Goal: Task Accomplishment & Management: Use online tool/utility

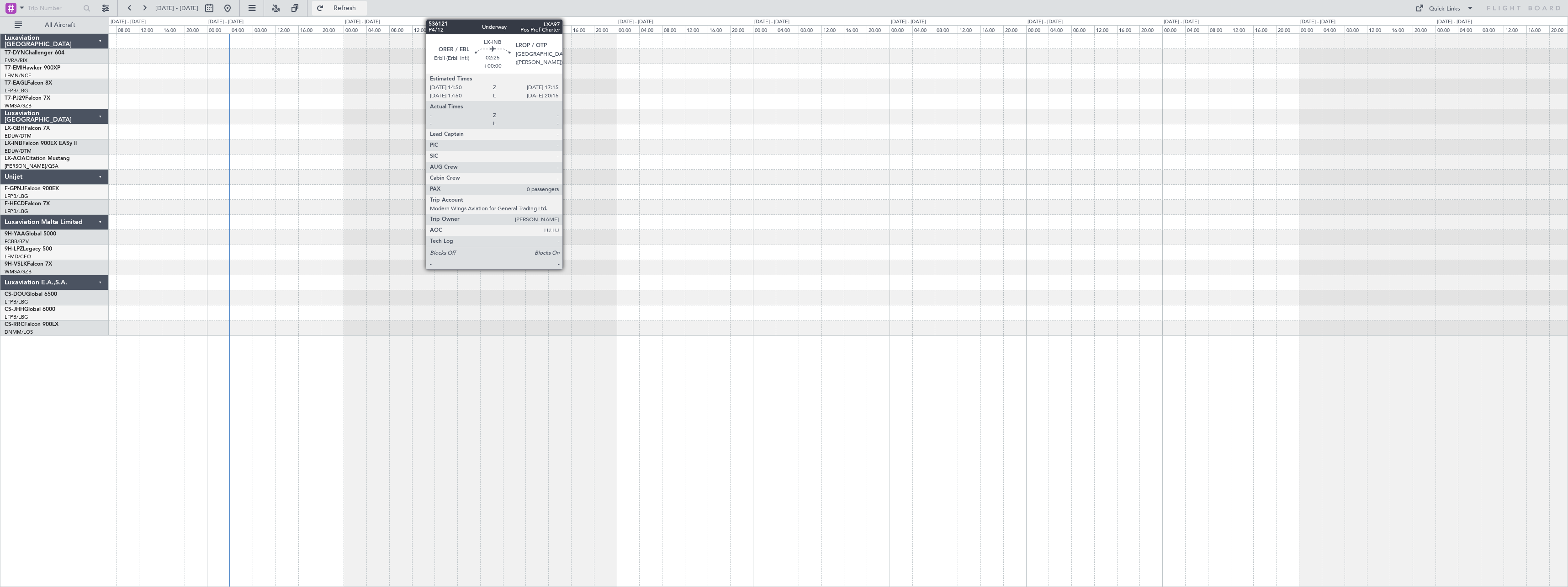
click at [346, 7] on button "Refresh" at bounding box center [340, 9] width 55 height 15
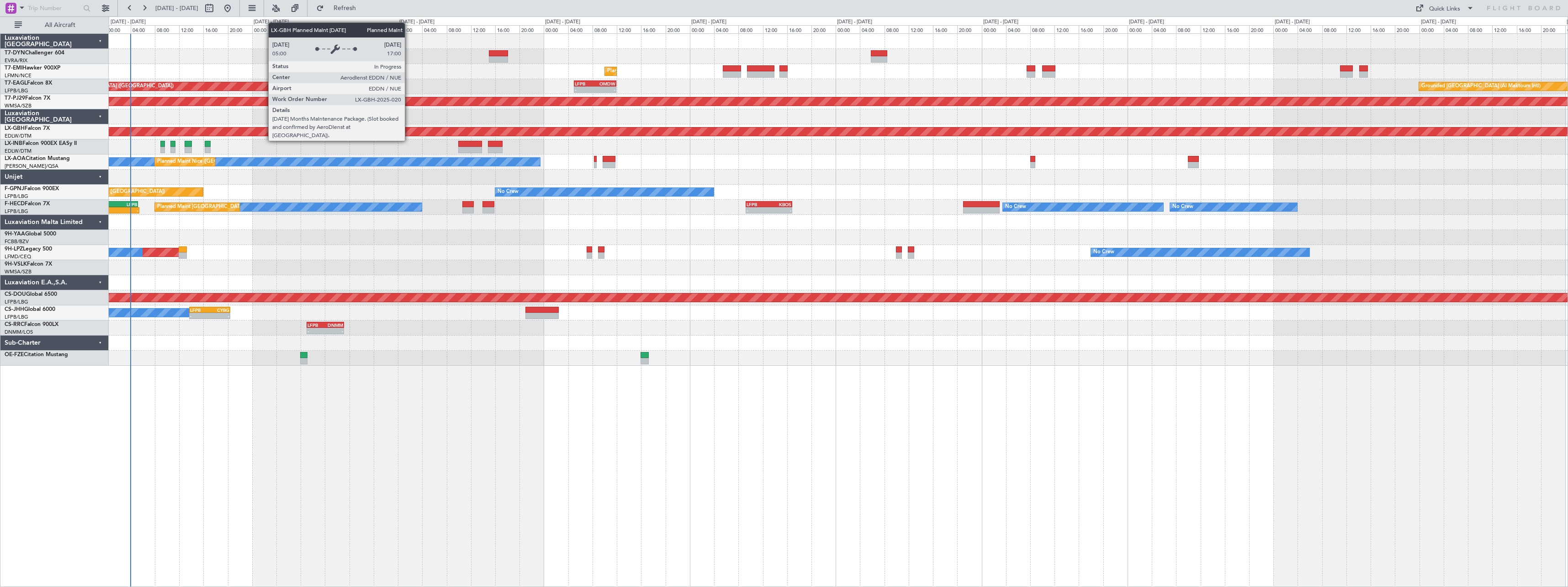
click at [424, 132] on div "Planned Maint Nurnberg" at bounding box center [1508, 132] width 3036 height 9
click at [424, 132] on div "Planned Maint Nurnberg" at bounding box center [1509, 132] width 3035 height 9
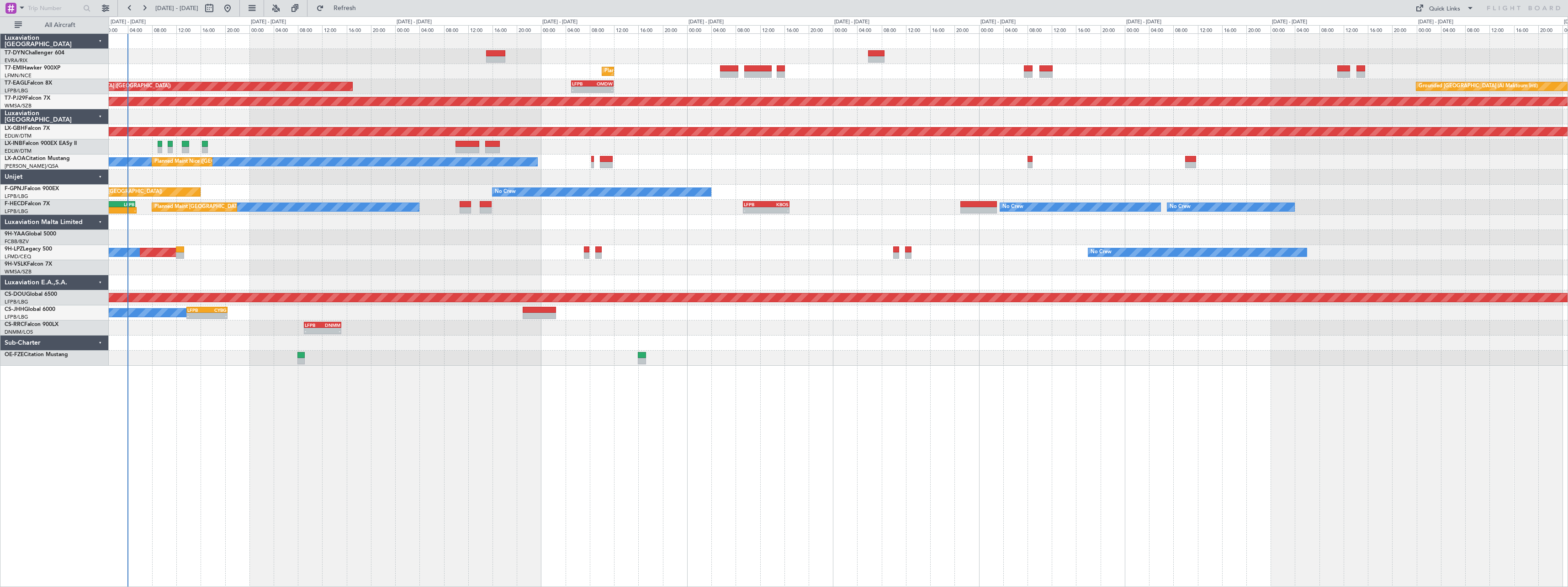
click at [450, 111] on div at bounding box center [838, 116] width 1459 height 15
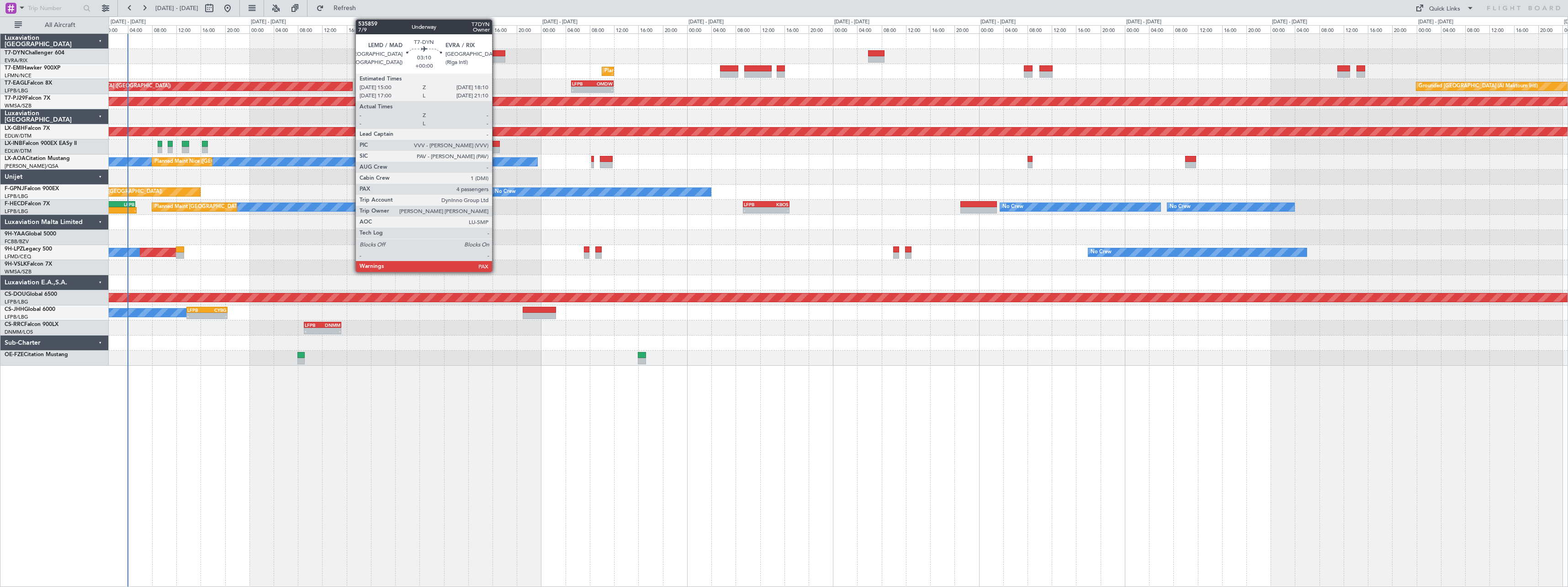
click at [496, 52] on div at bounding box center [496, 54] width 19 height 7
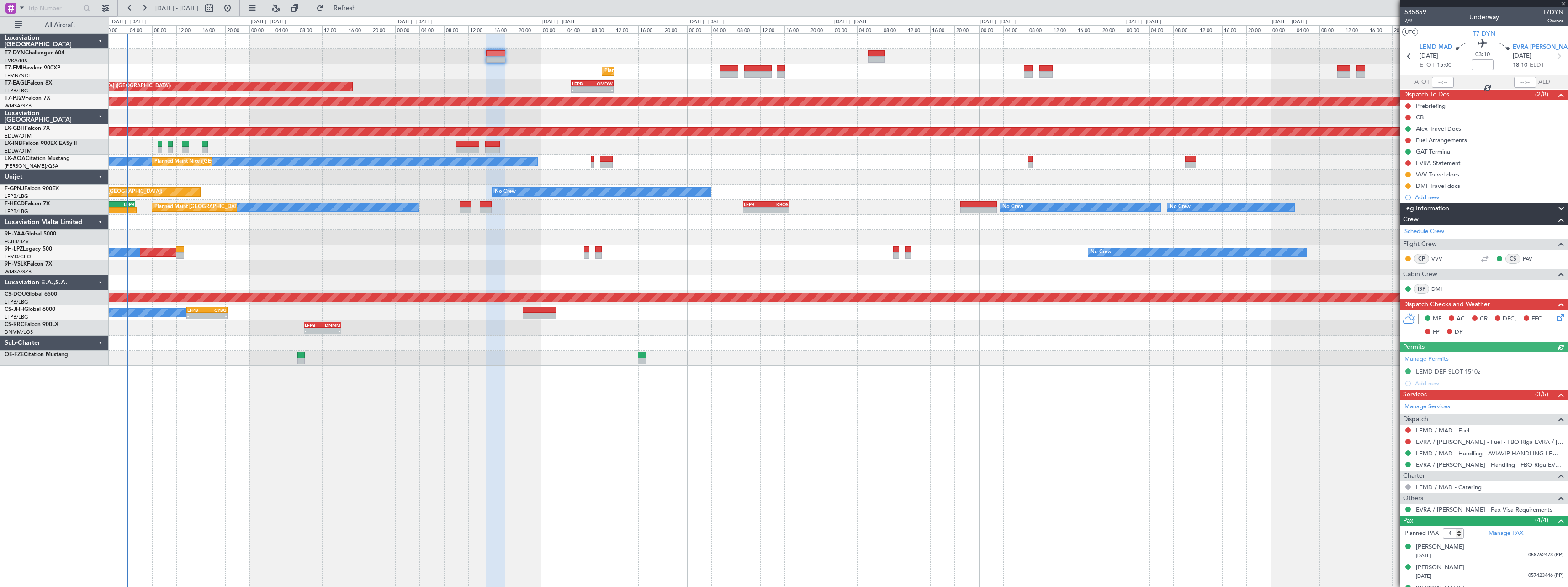
scroll to position [36, 0]
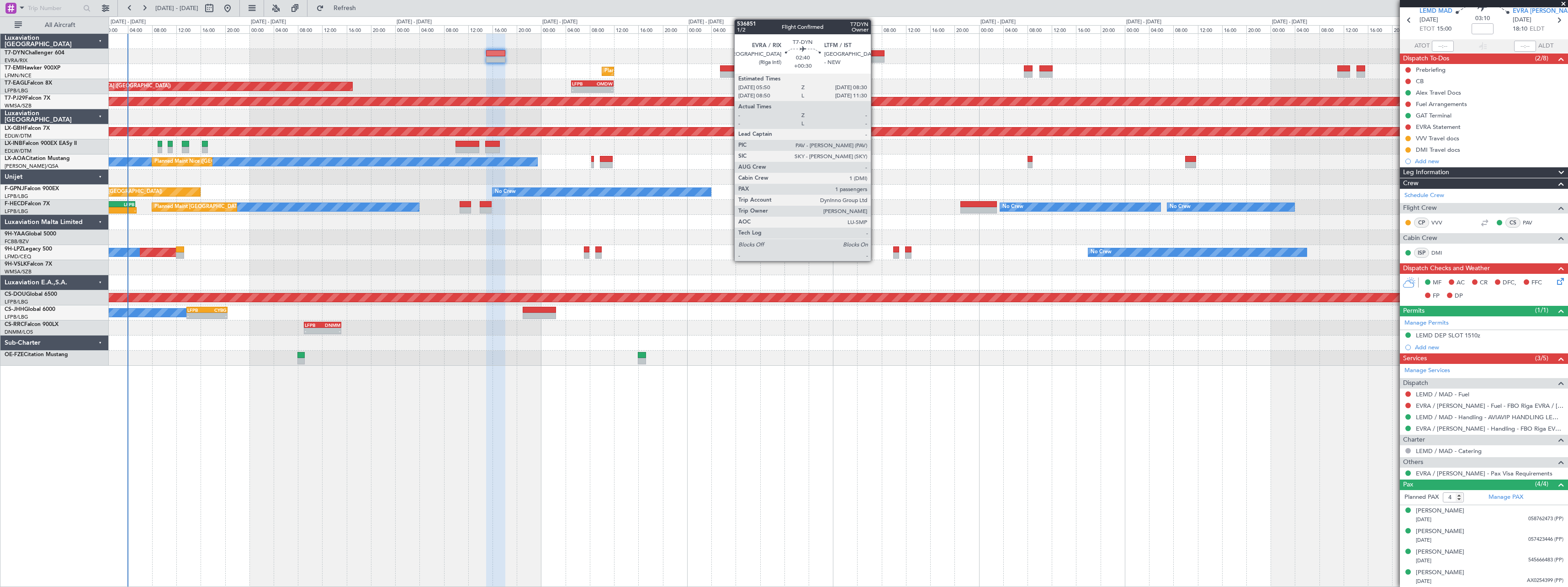
click at [875, 53] on div at bounding box center [876, 54] width 16 height 7
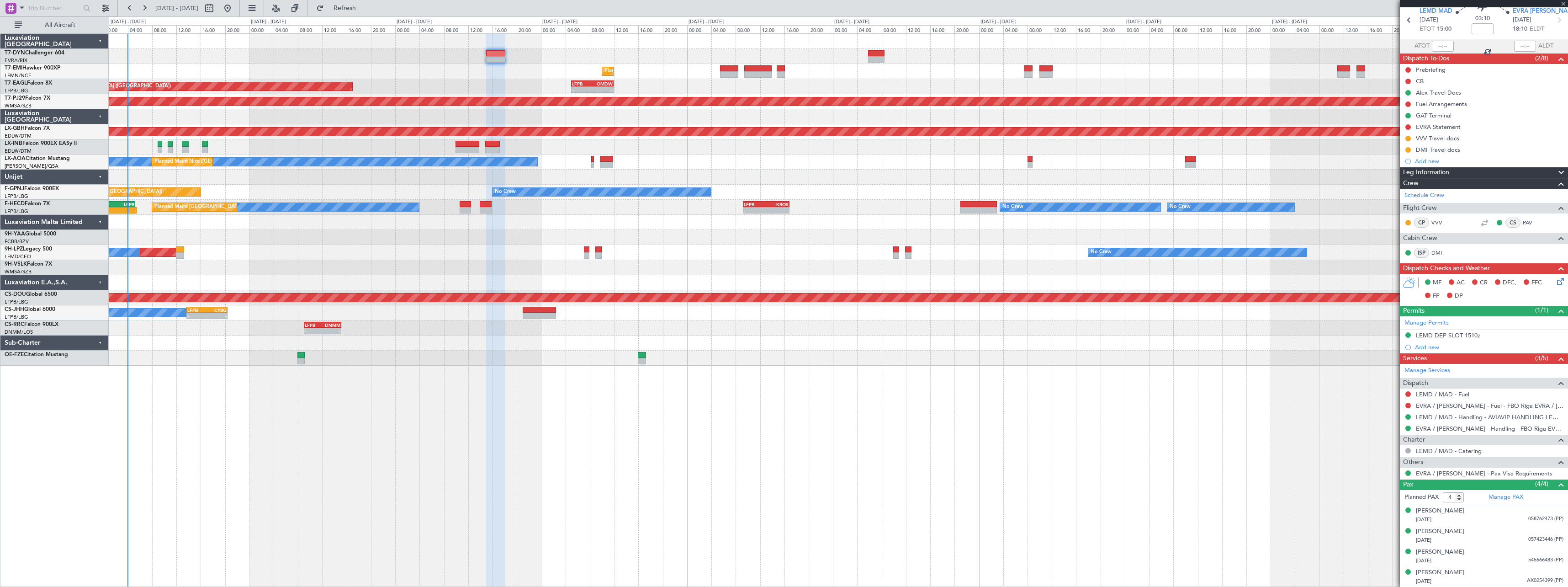
type input "+00:30"
type input "1"
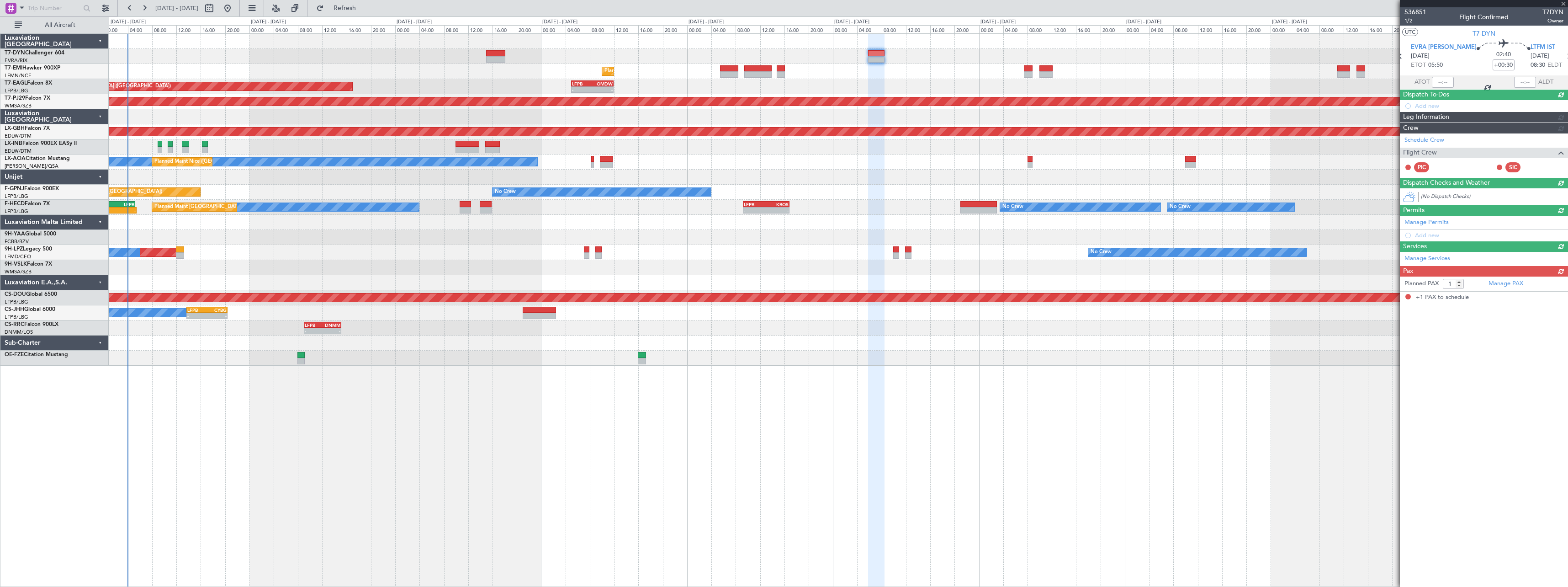
scroll to position [0, 0]
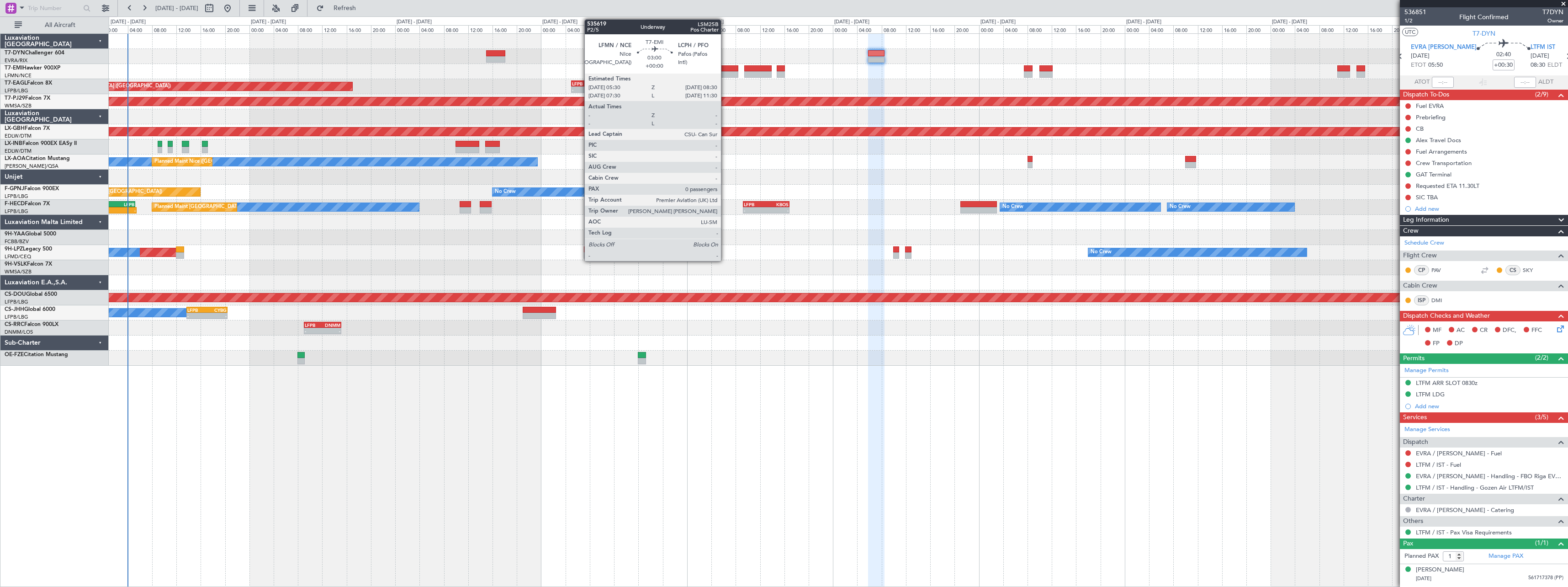
click at [725, 71] on div at bounding box center [729, 68] width 18 height 7
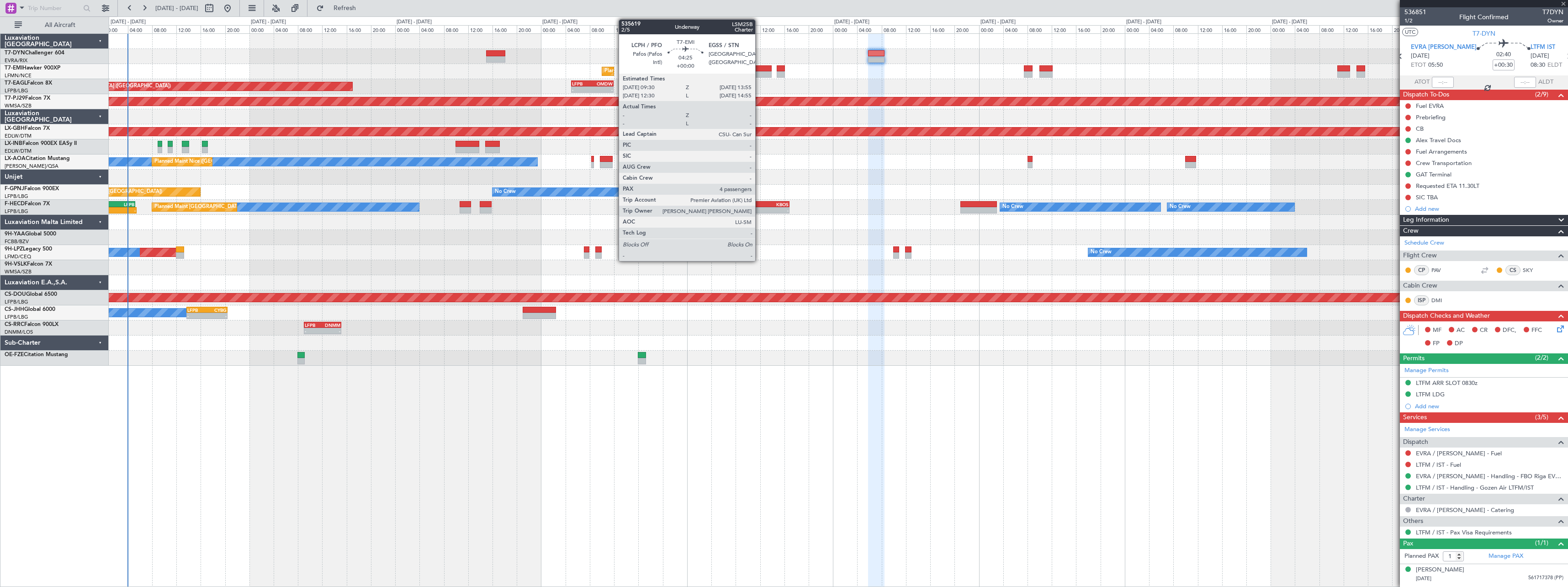
type input "0"
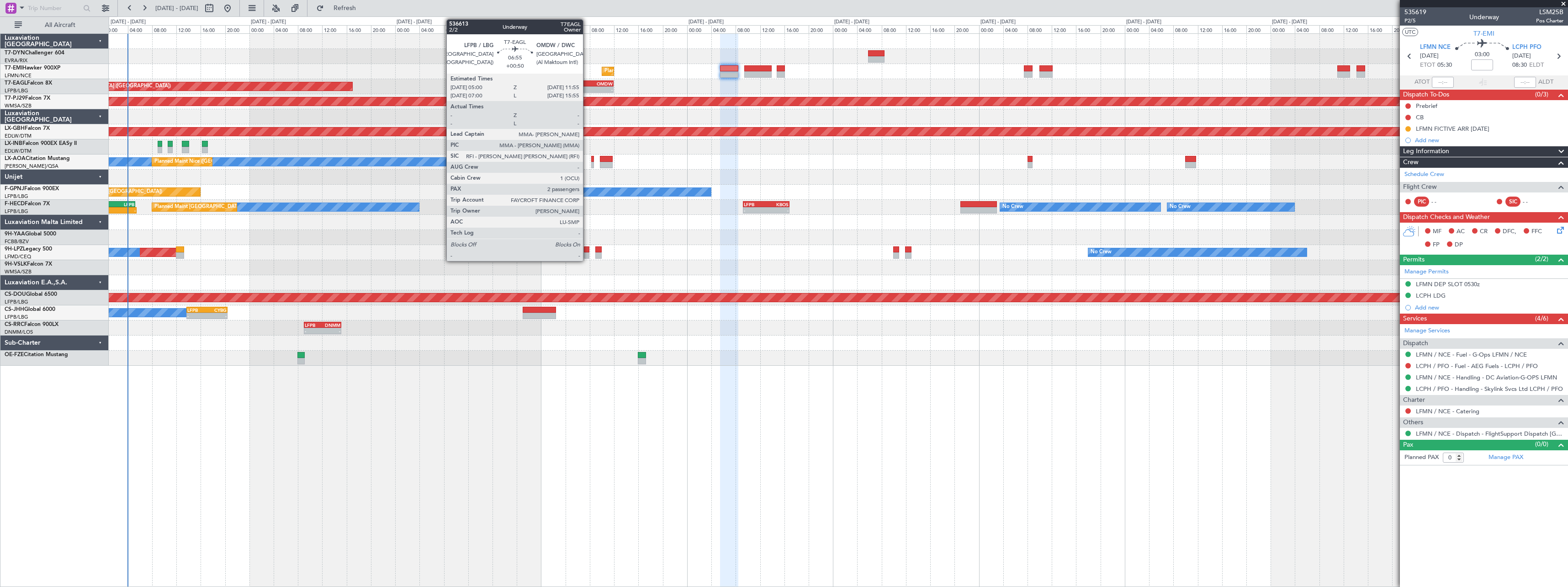
click at [587, 80] on div "LFPB 05:00 Z OMDW 11:55 Z" at bounding box center [592, 83] width 43 height 7
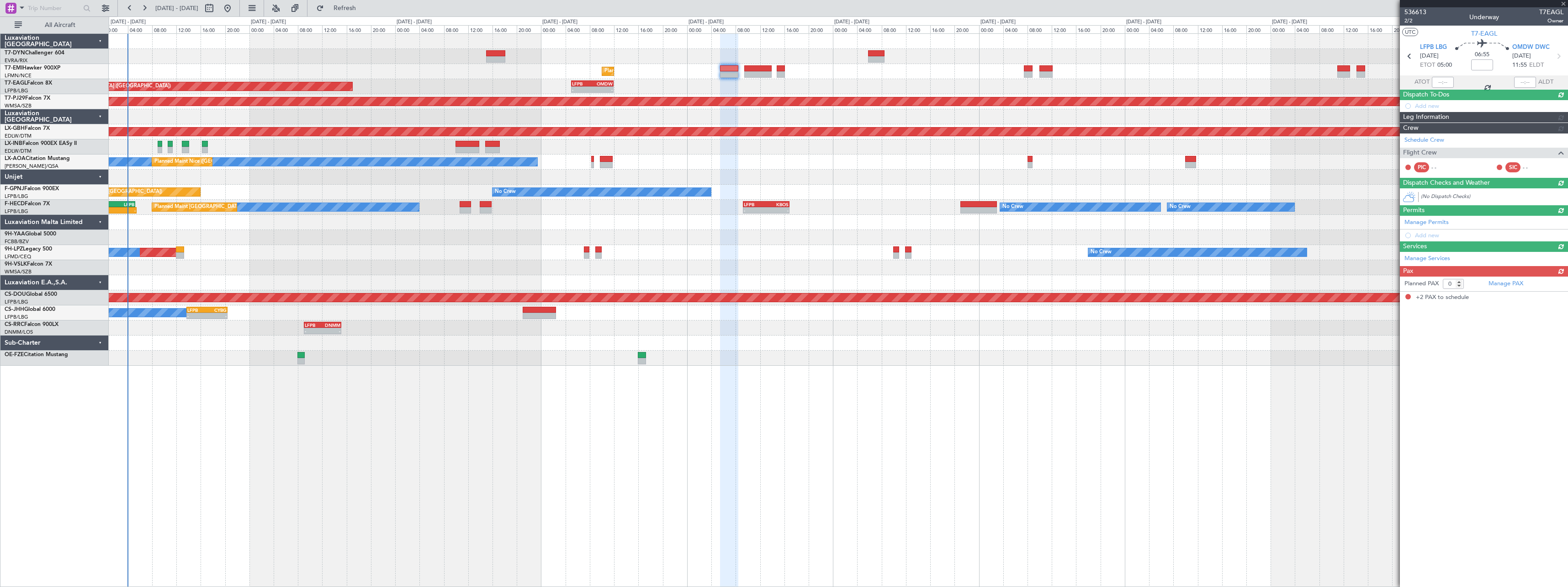
type input "+00:50"
type input "2"
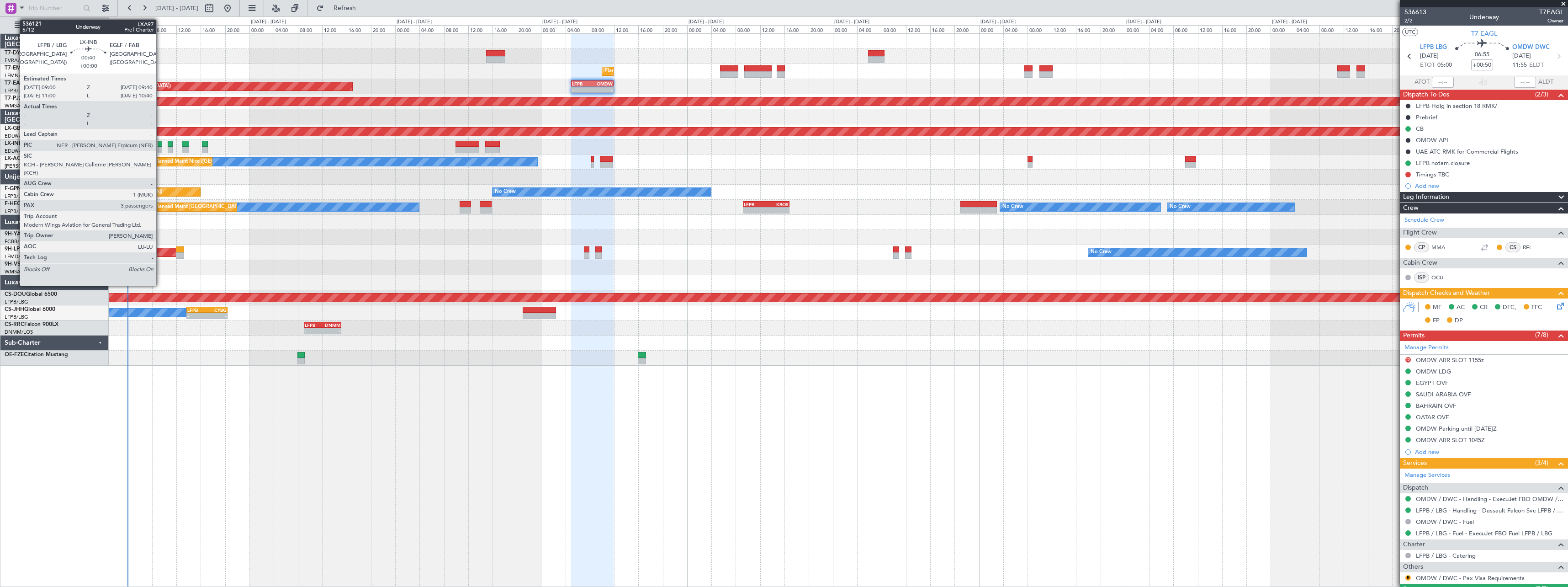
click at [160, 142] on div at bounding box center [159, 144] width 4 height 7
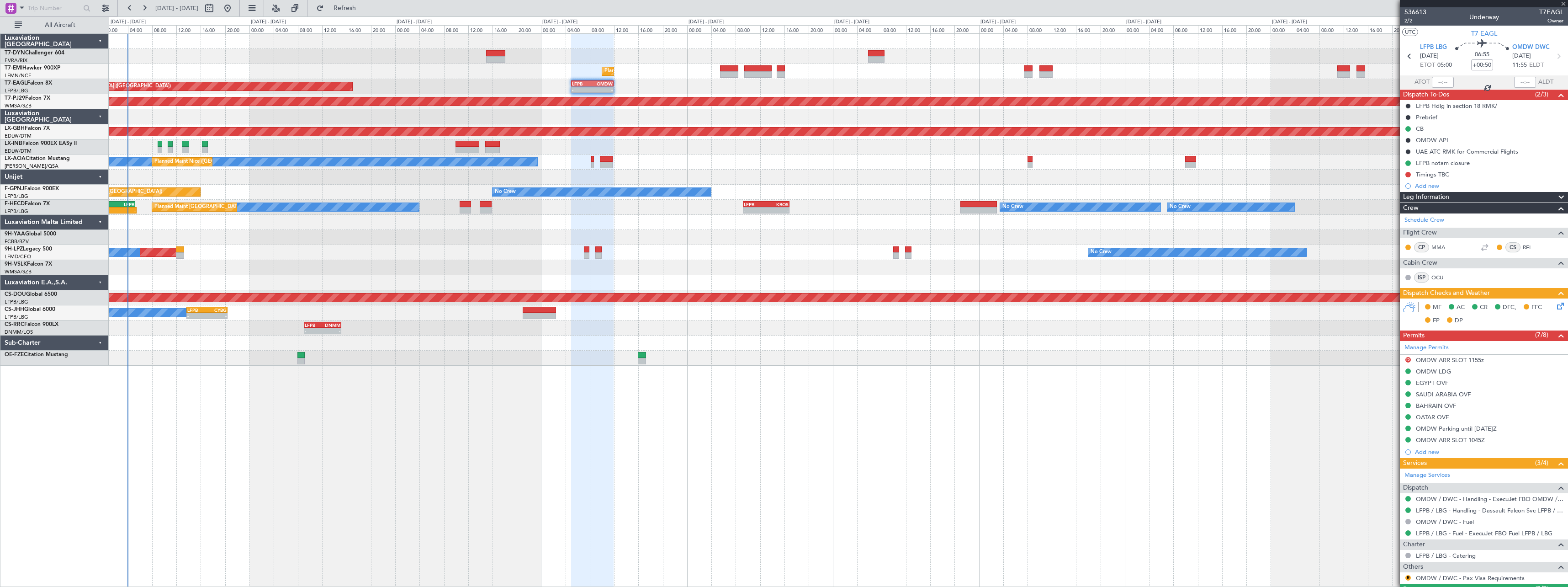
type input "3"
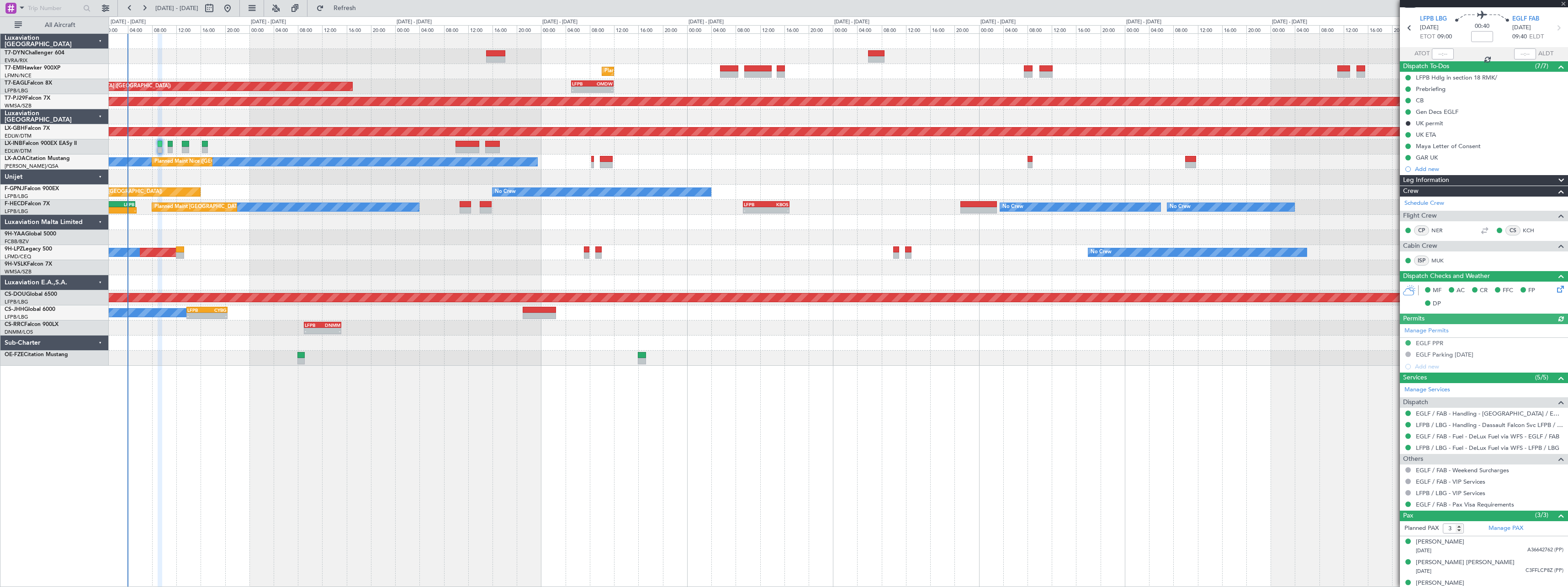
scroll to position [39, 0]
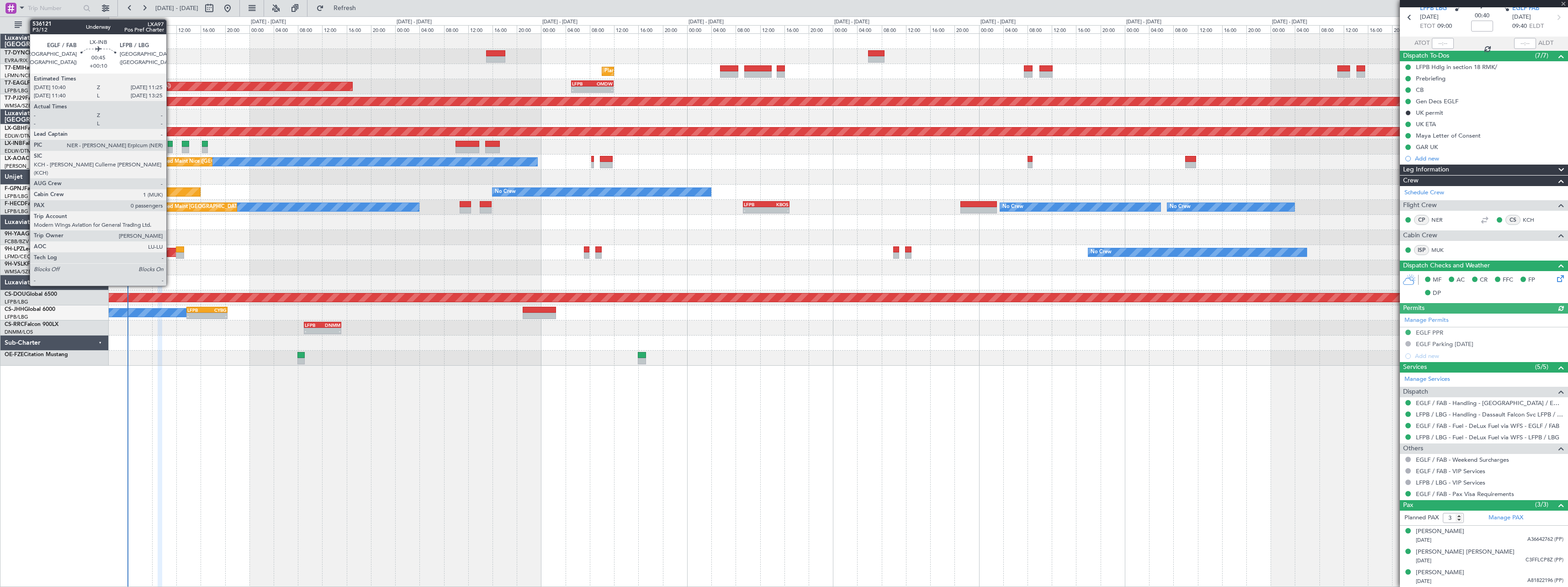
click at [170, 144] on div at bounding box center [170, 144] width 5 height 7
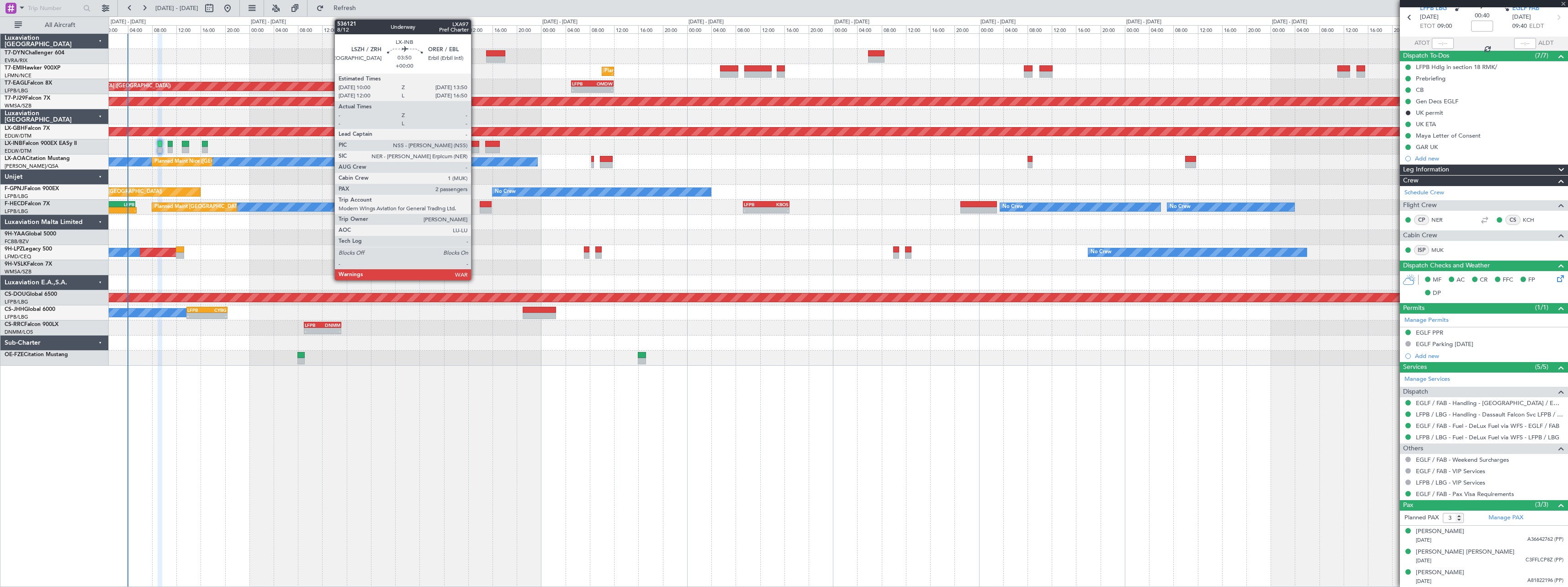
type input "+00:10"
type input "0"
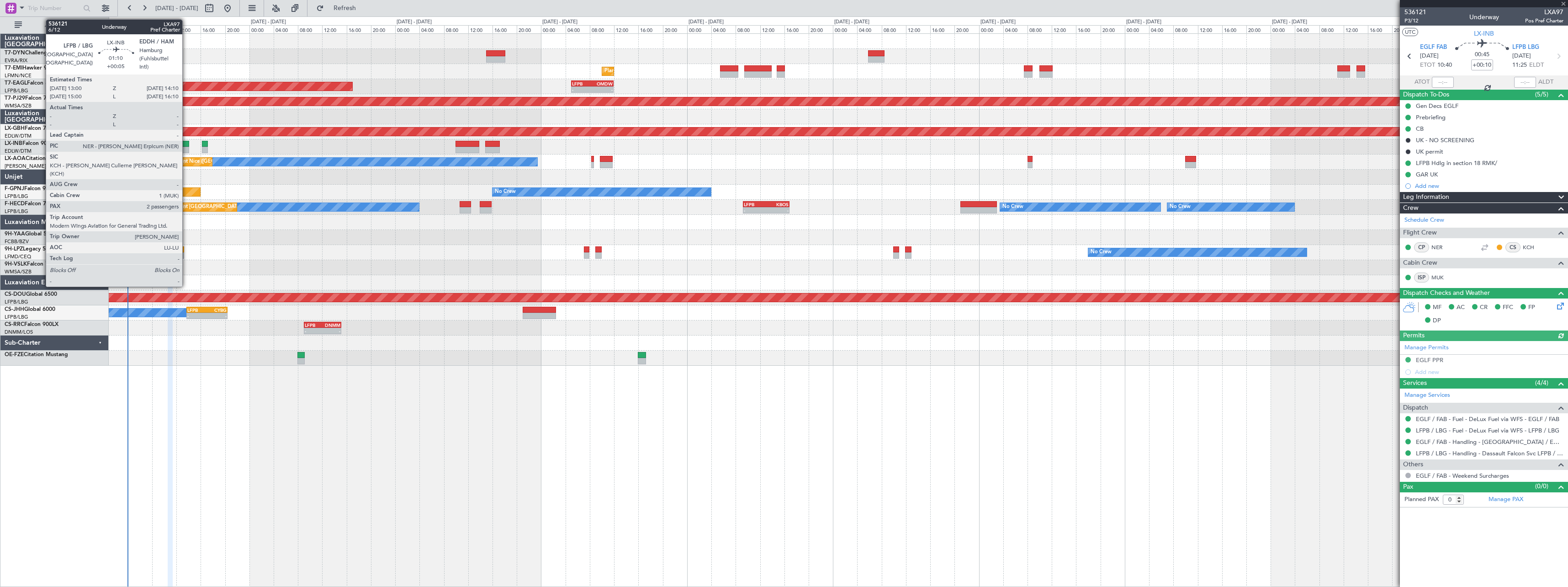
click at [186, 147] on div at bounding box center [186, 150] width 7 height 7
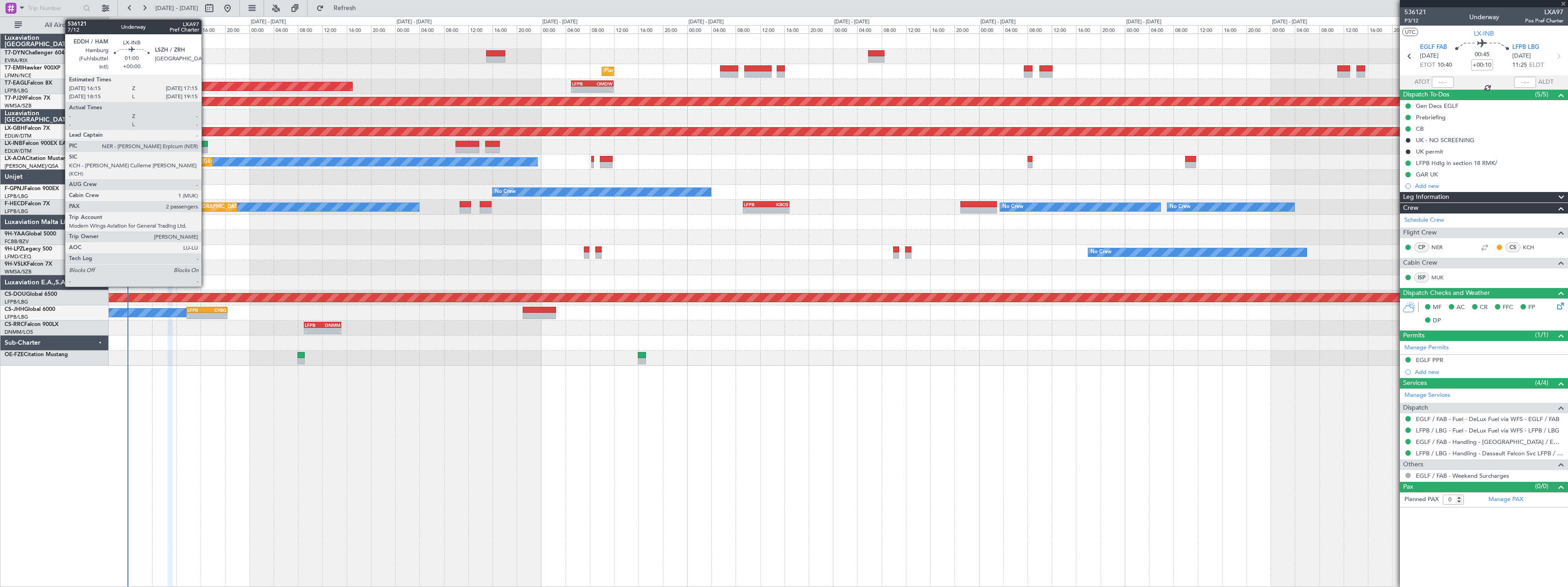
click at [206, 144] on div at bounding box center [205, 144] width 7 height 7
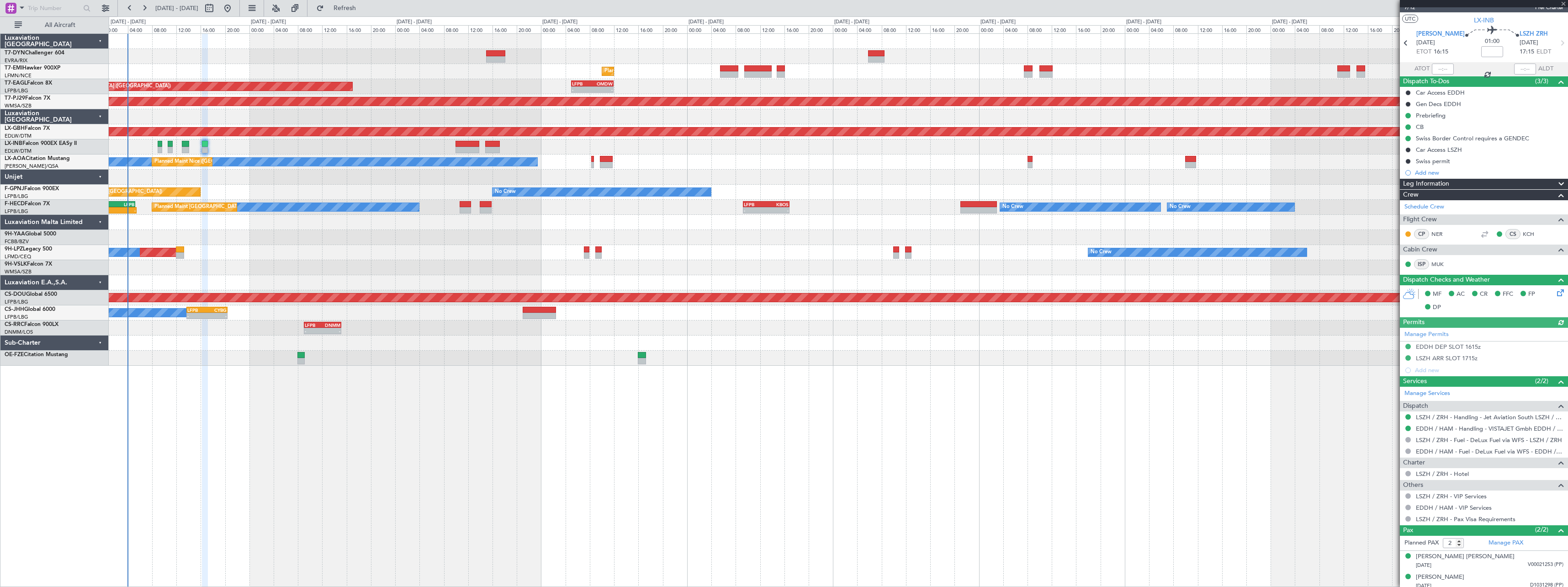
scroll to position [18, 0]
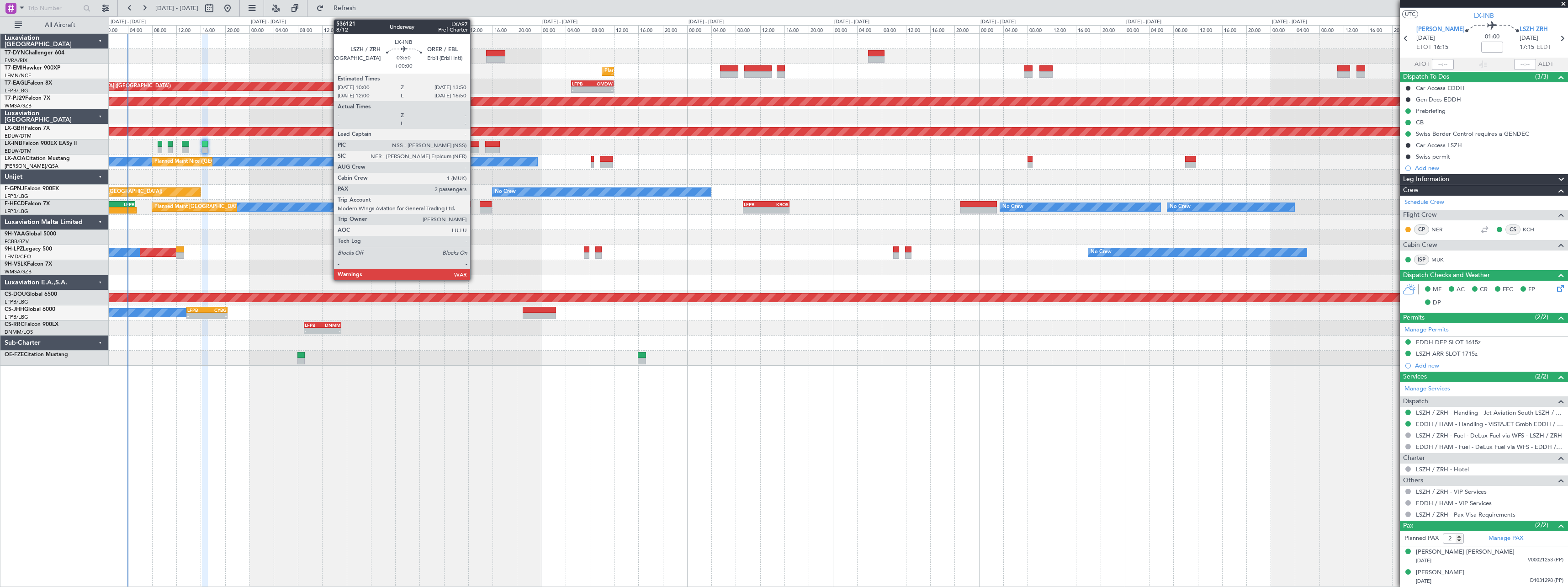
click at [474, 146] on div at bounding box center [467, 144] width 24 height 7
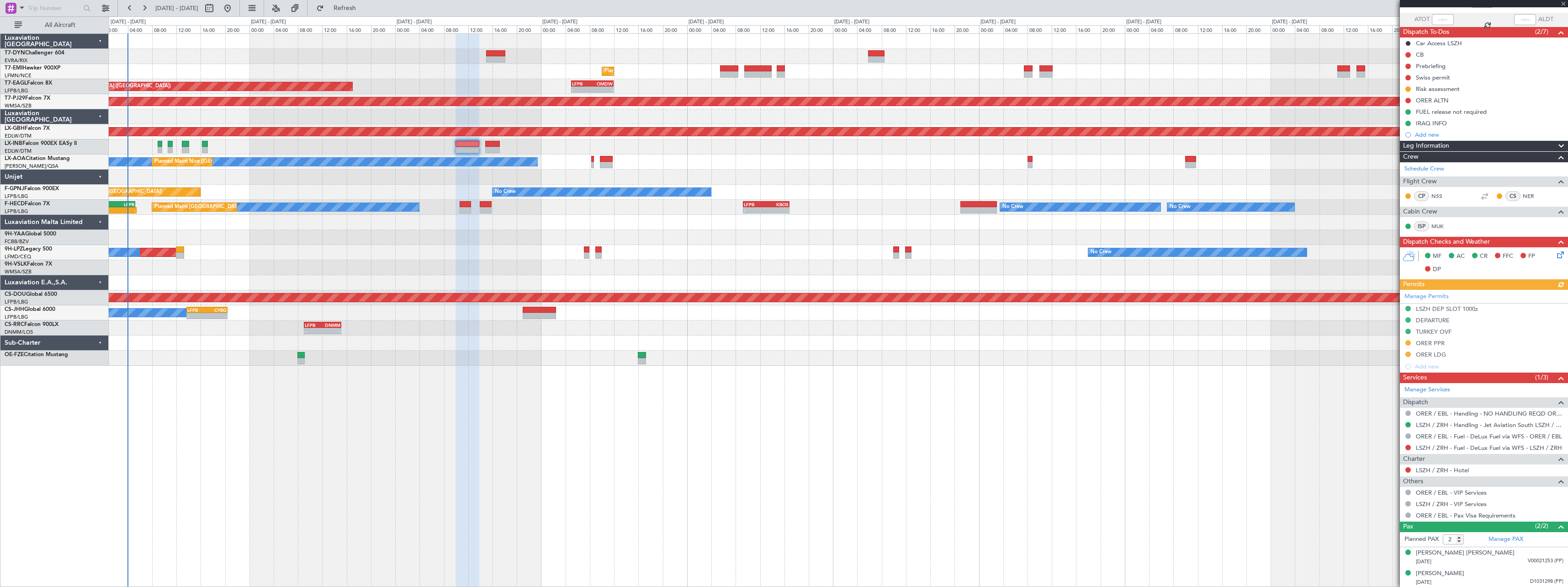
scroll to position [63, 0]
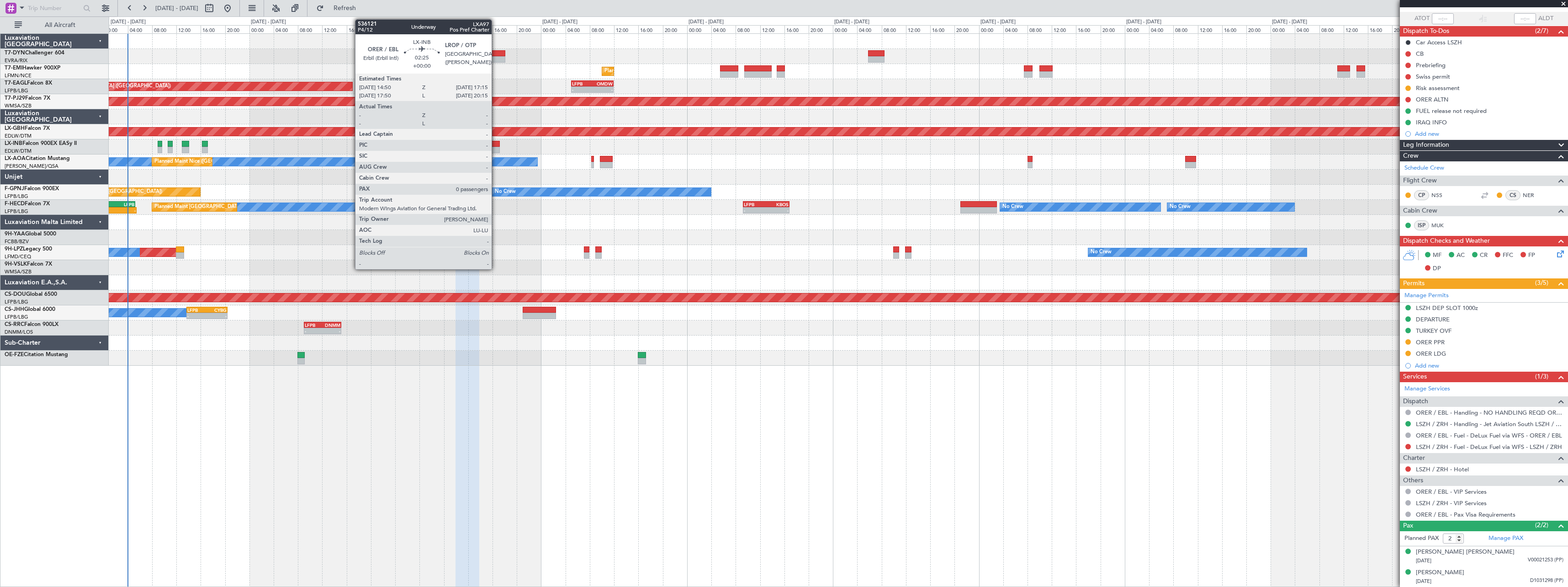
click at [495, 144] on div at bounding box center [492, 144] width 15 height 7
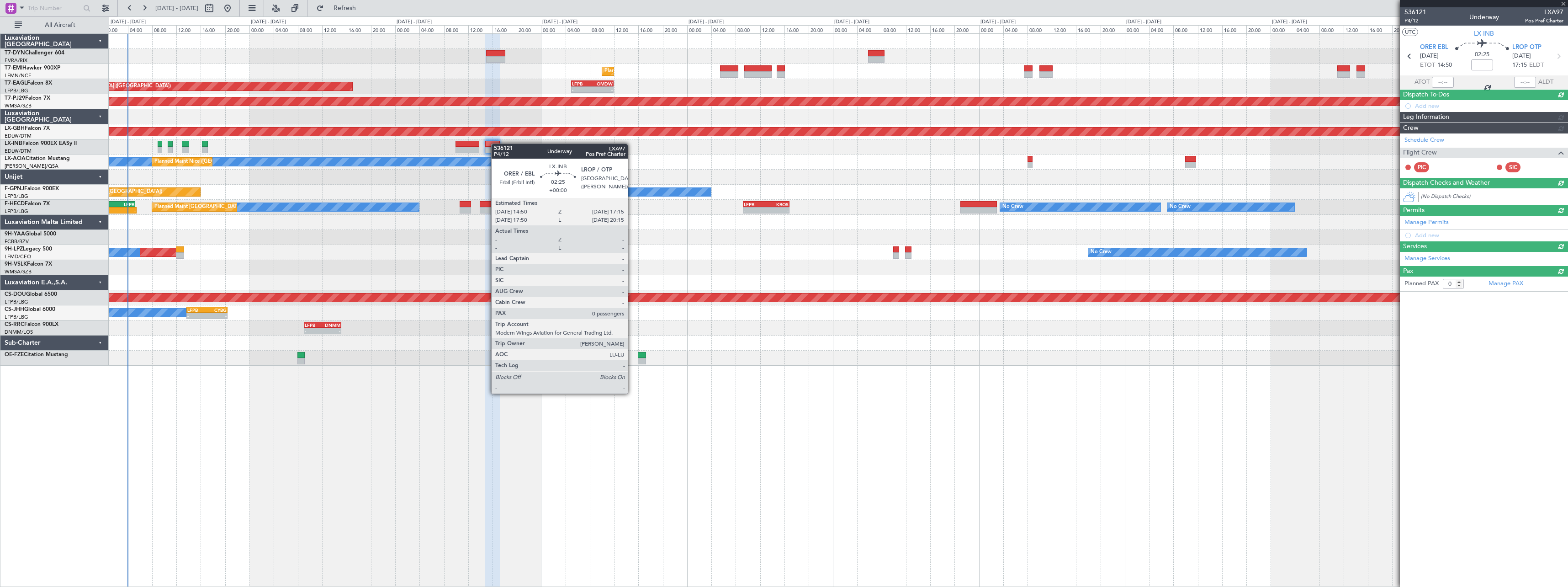
scroll to position [0, 0]
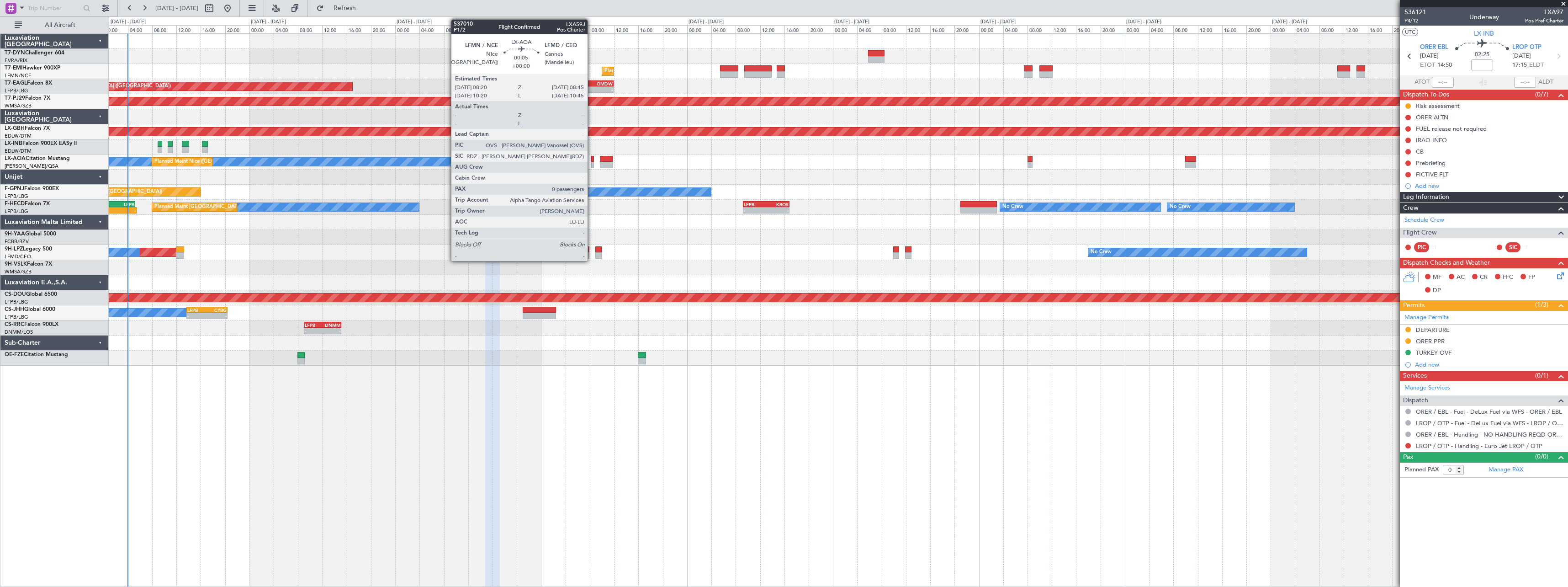
click at [592, 160] on div at bounding box center [592, 159] width 3 height 7
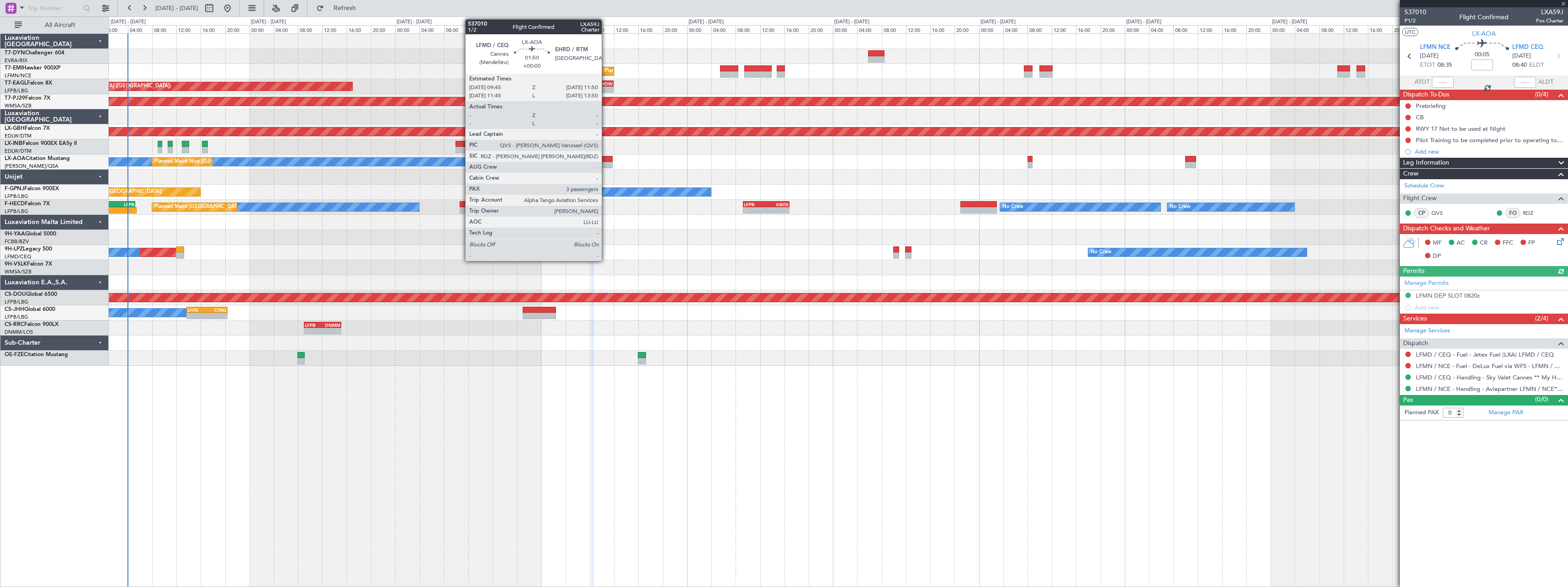
click at [606, 158] on div at bounding box center [606, 159] width 13 height 7
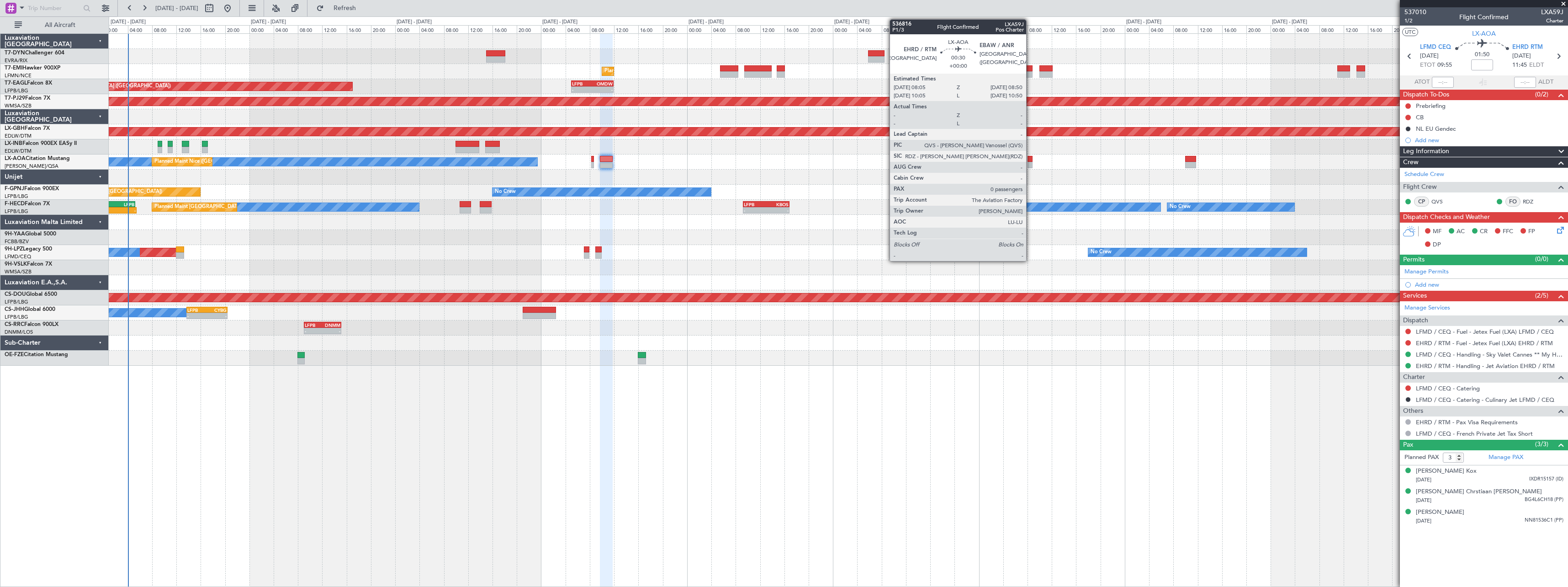
click at [1031, 156] on div at bounding box center [1030, 159] width 5 height 7
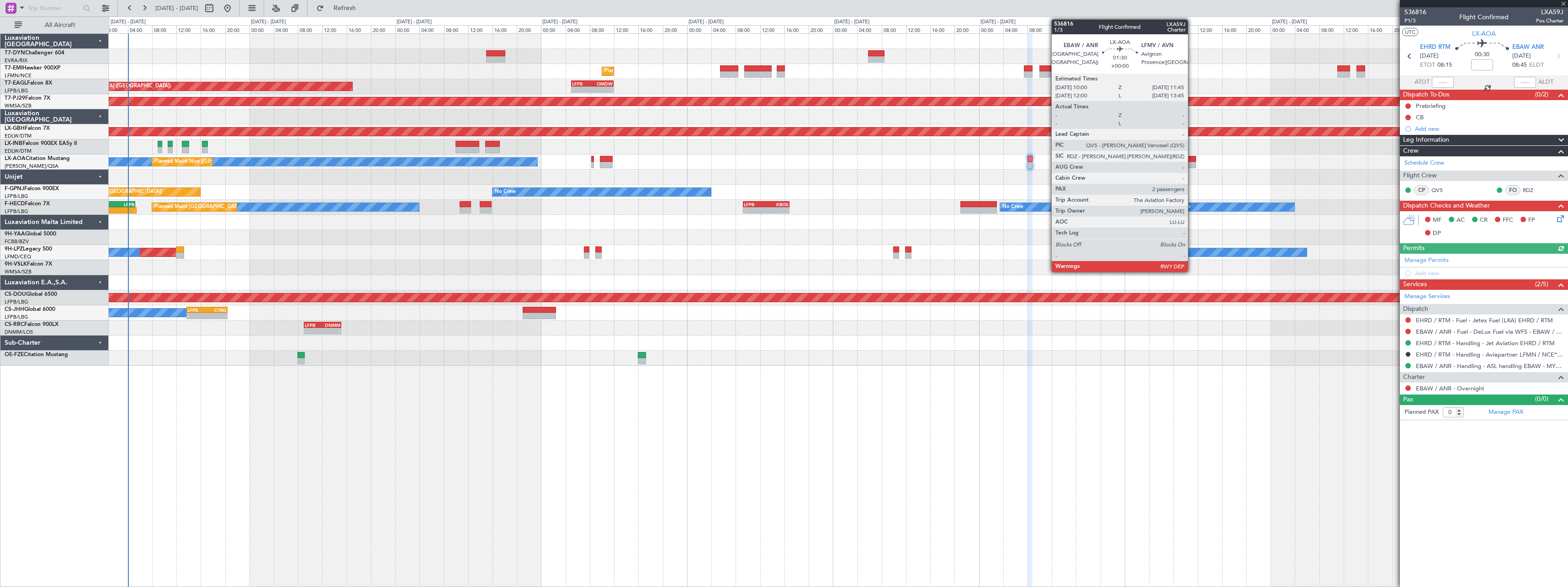
click at [1192, 158] on div at bounding box center [1191, 159] width 11 height 7
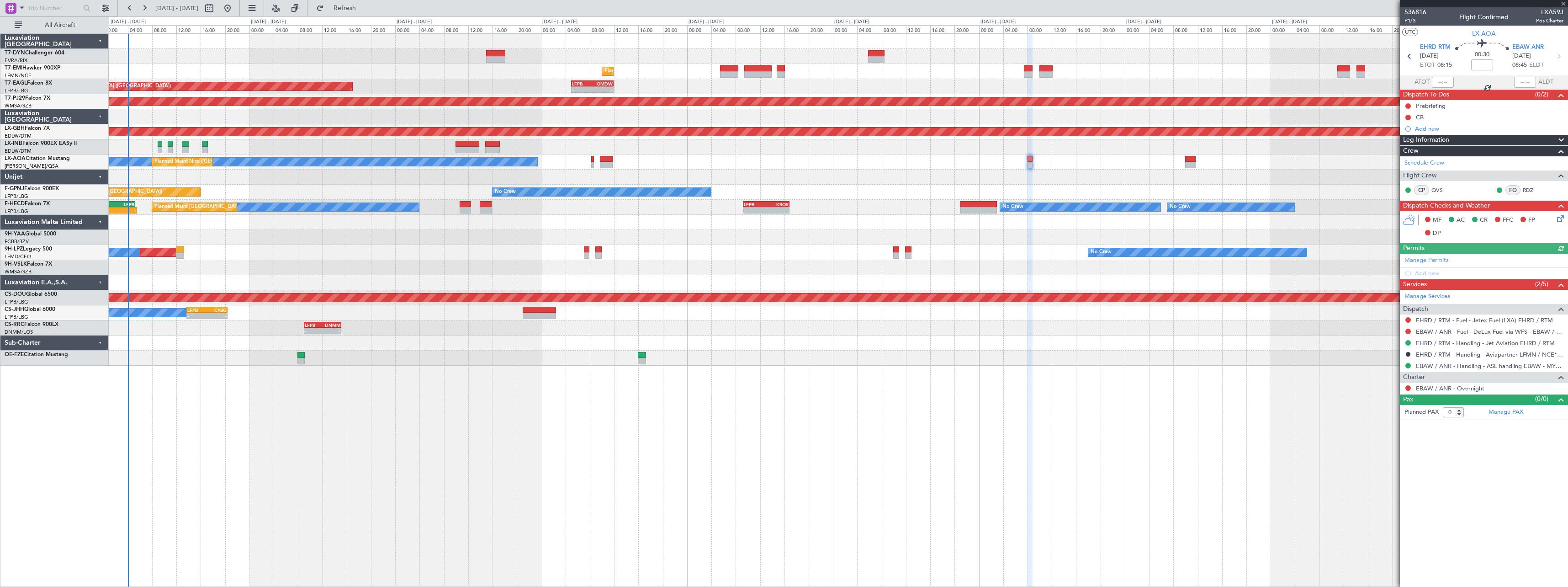
type input "2"
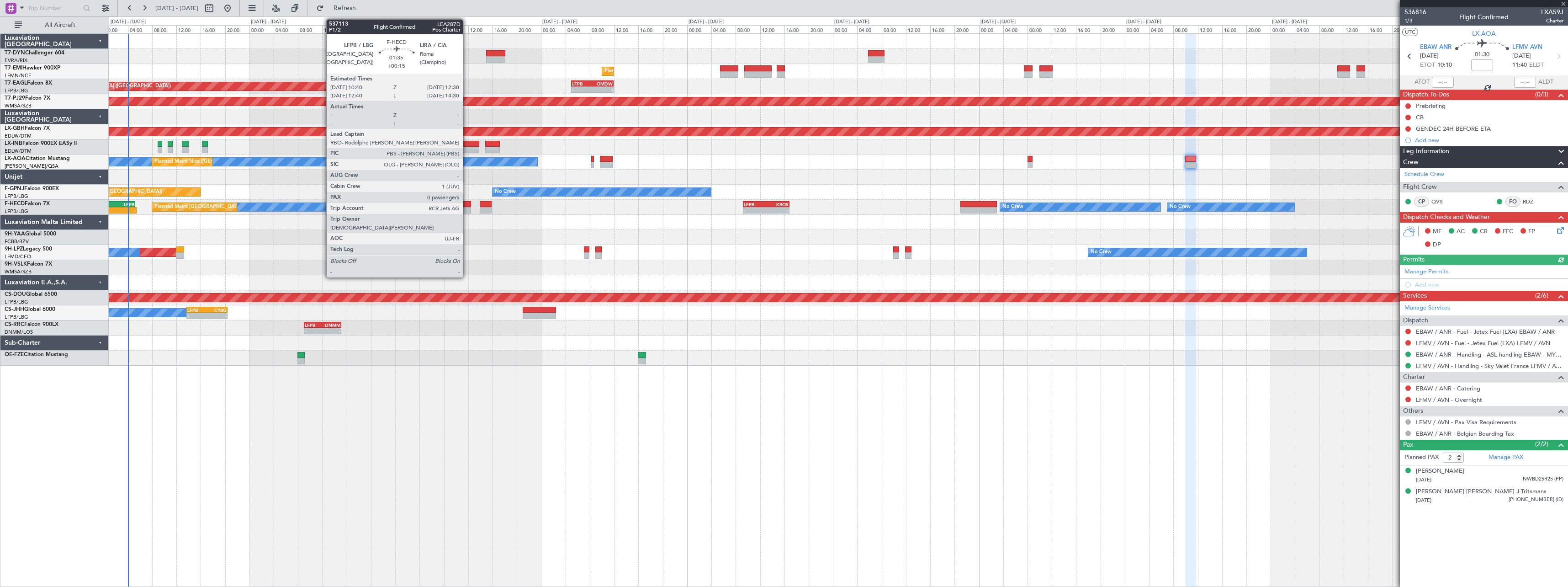
click at [467, 202] on div at bounding box center [465, 204] width 12 height 7
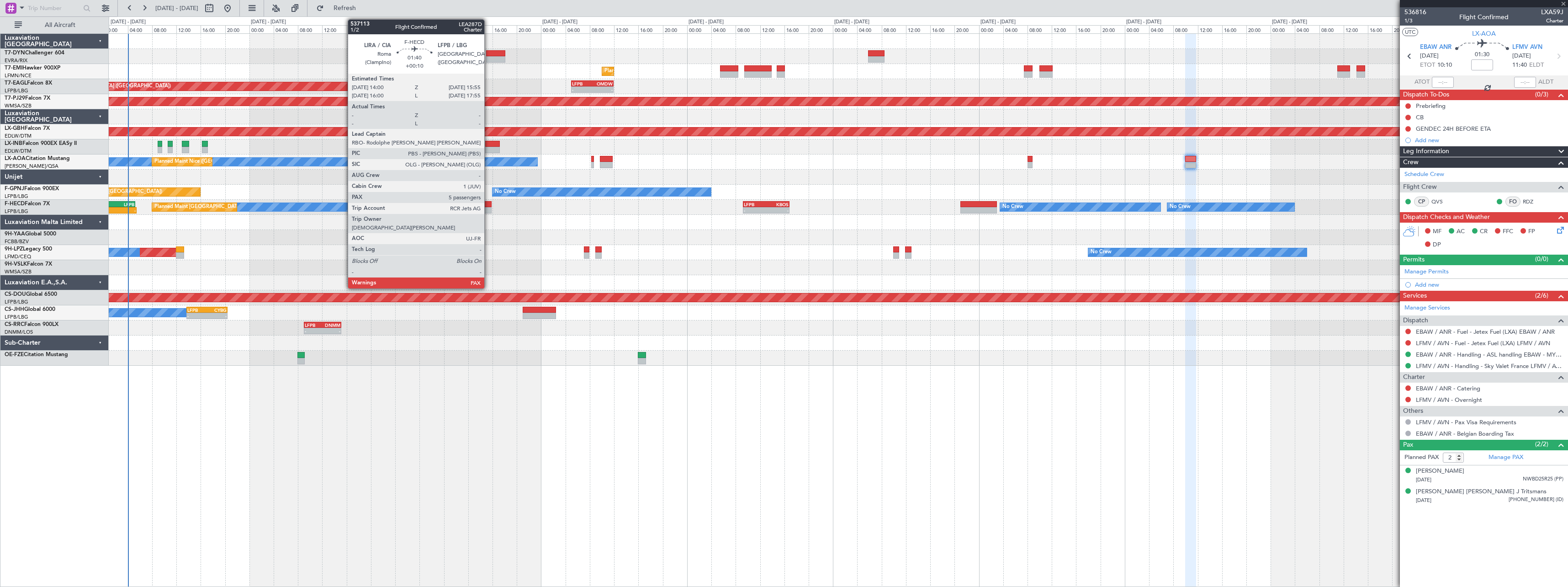
type input "+00:15"
type input "0"
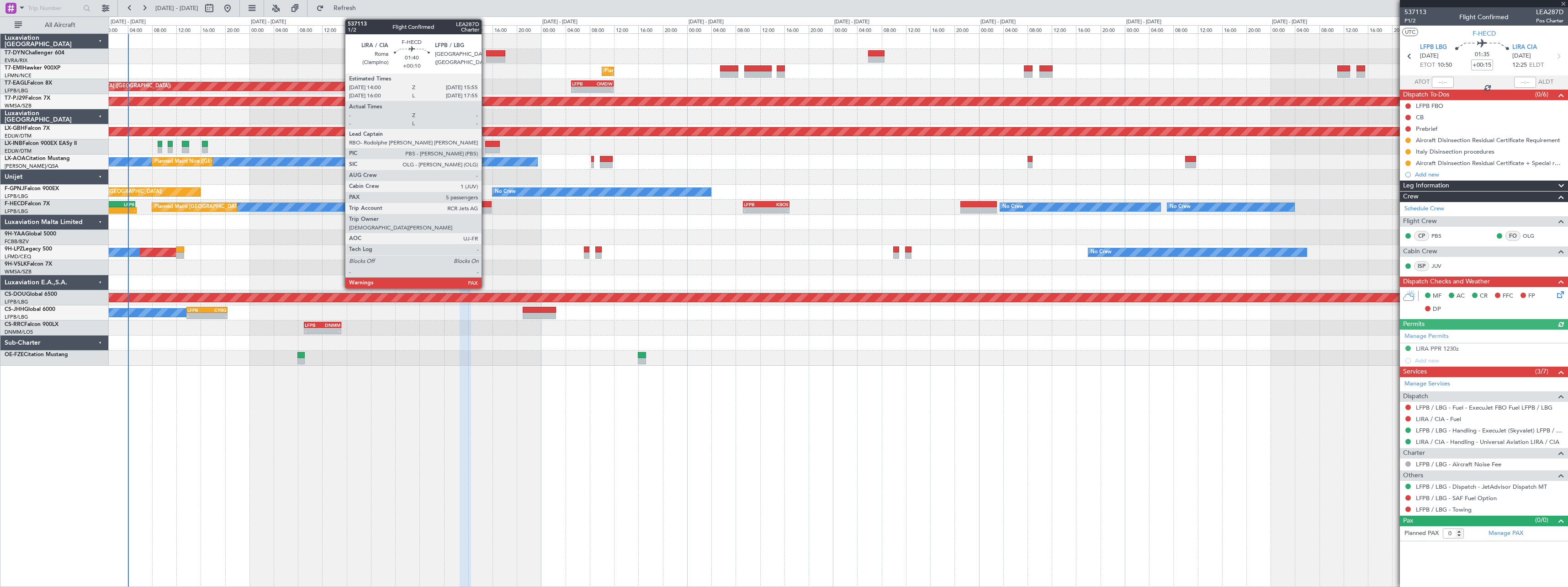
click at [486, 206] on div at bounding box center [486, 204] width 12 height 7
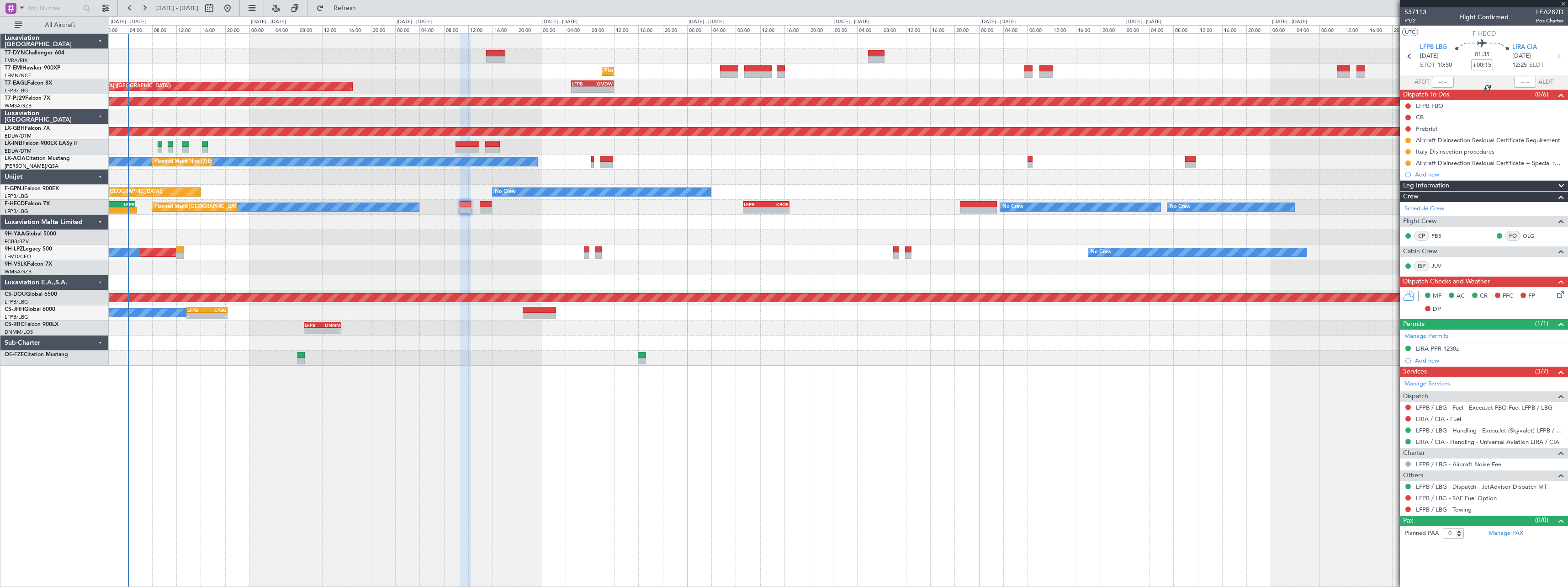
type input "+00:10"
type input "7"
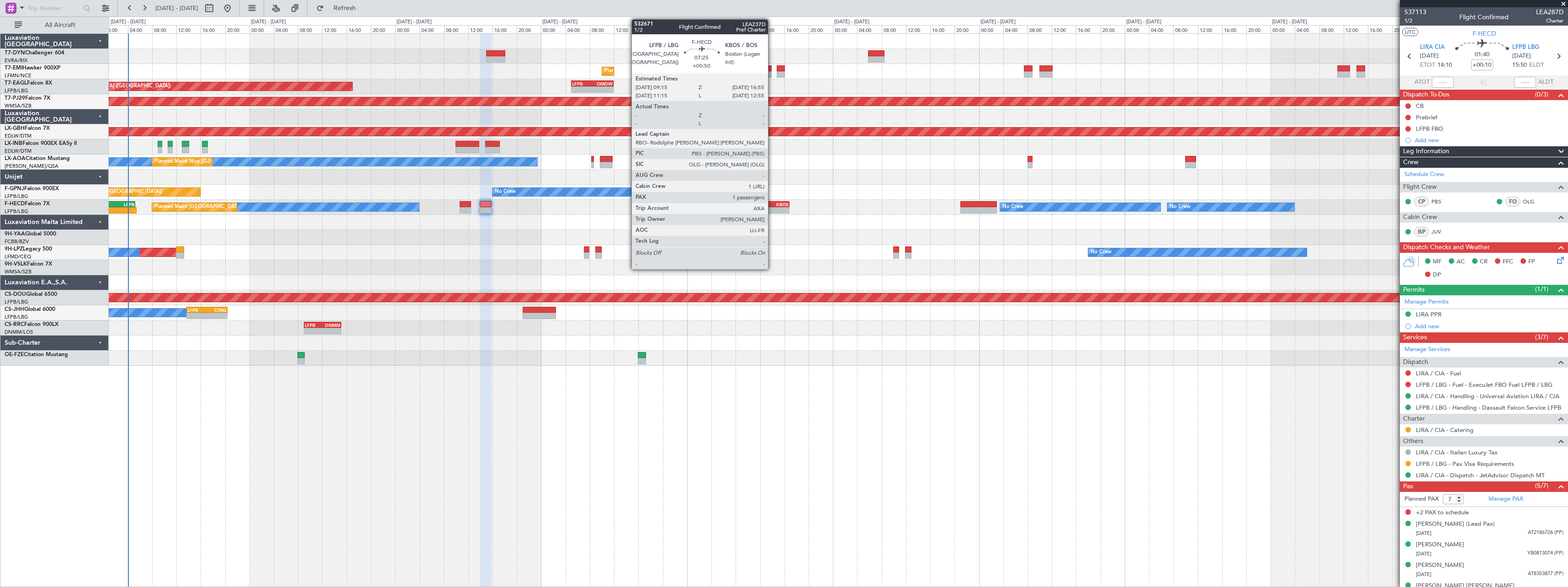
click at [772, 205] on div "KBOS" at bounding box center [777, 204] width 23 height 5
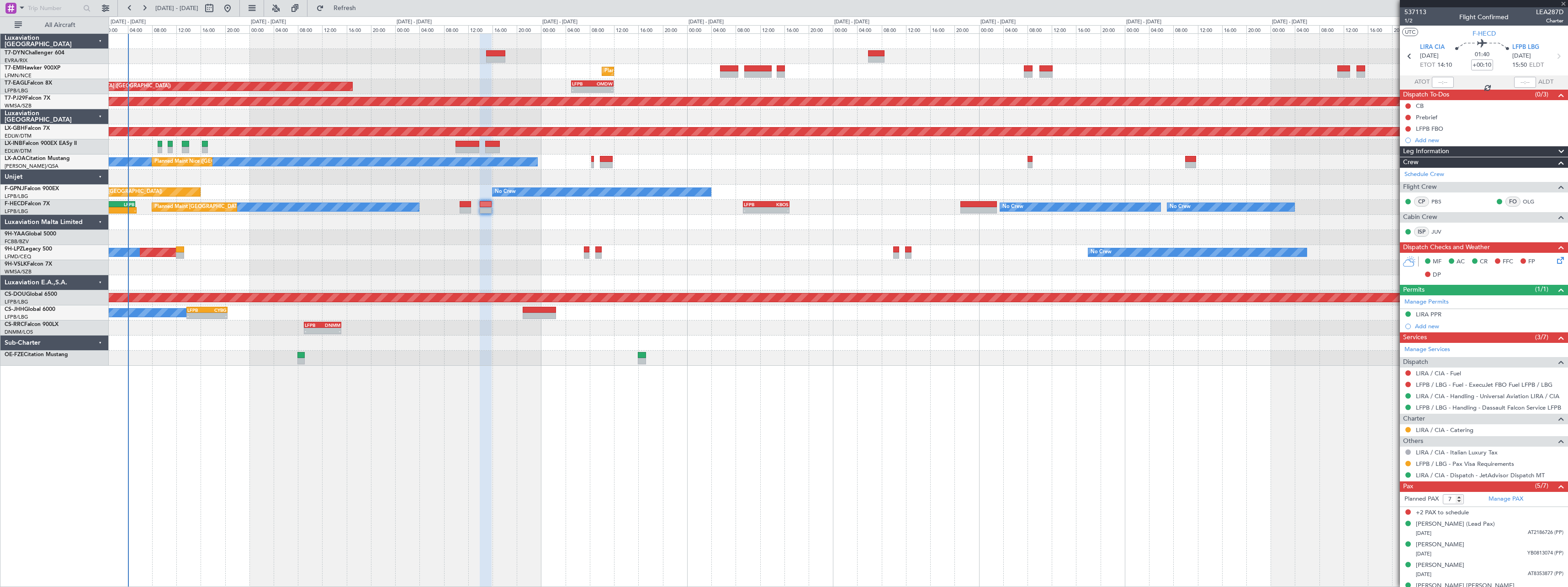
type input "+00:50"
type input "1"
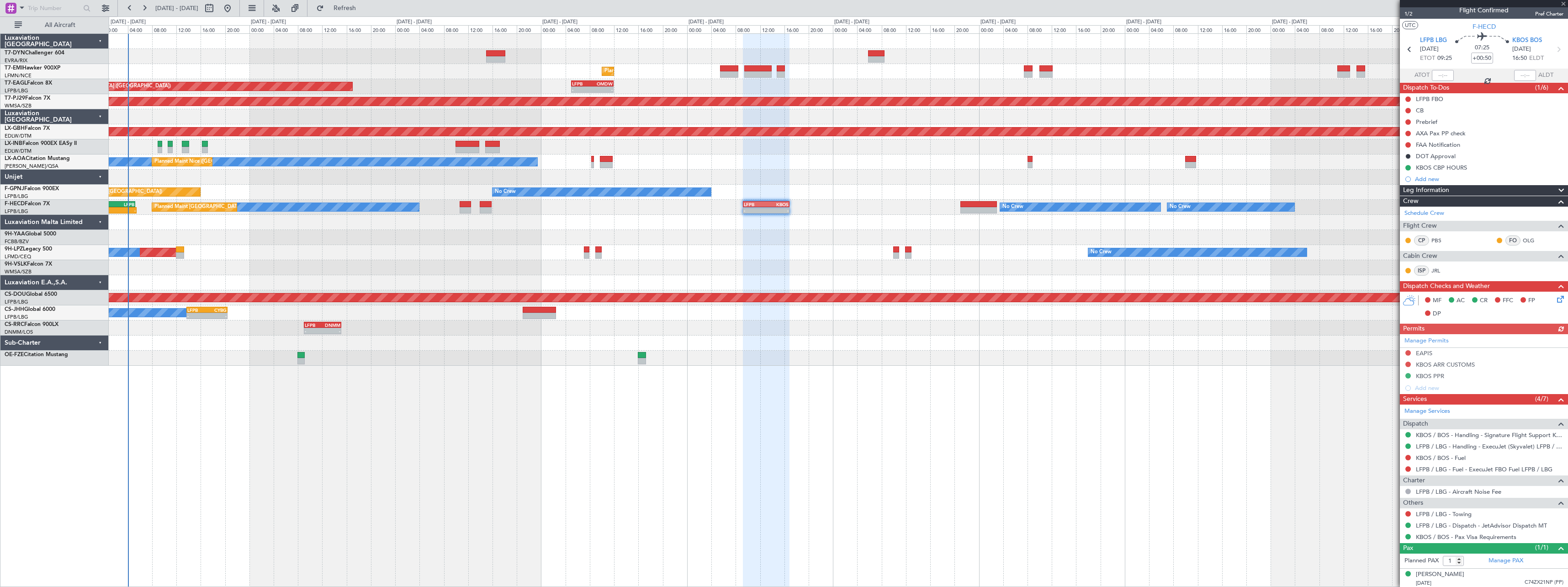
scroll to position [9, 0]
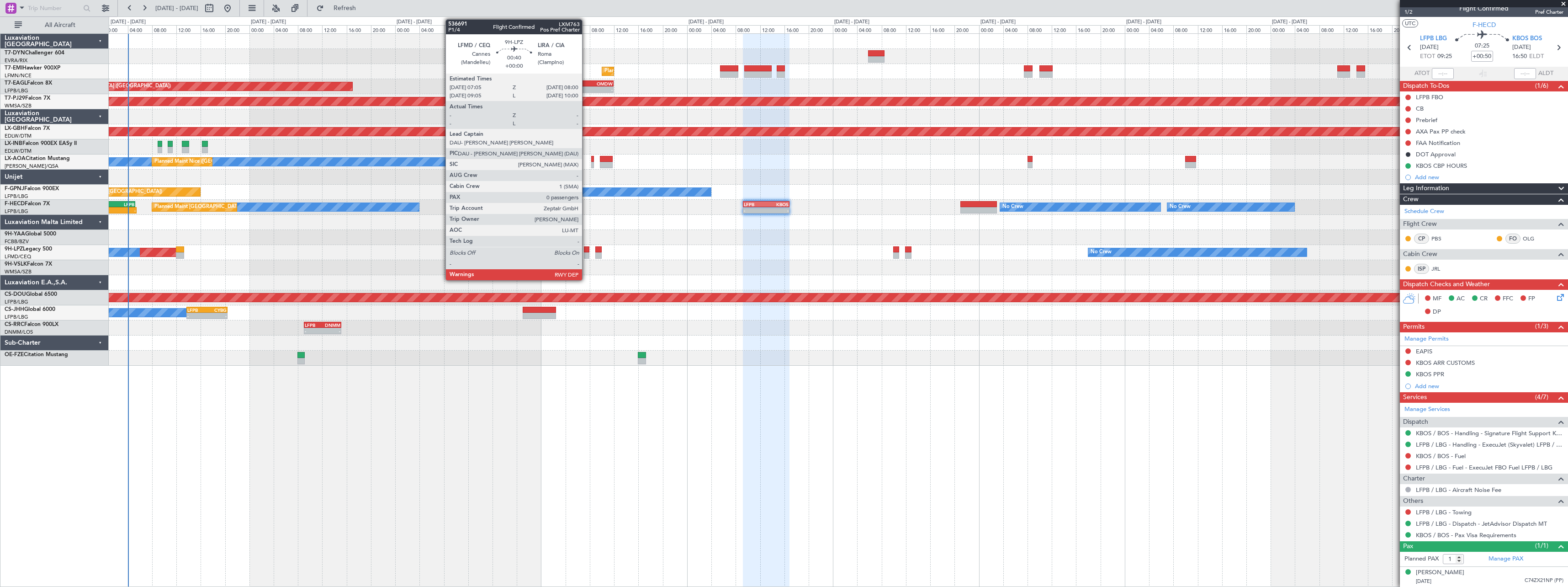
click at [586, 250] on div at bounding box center [587, 250] width 6 height 7
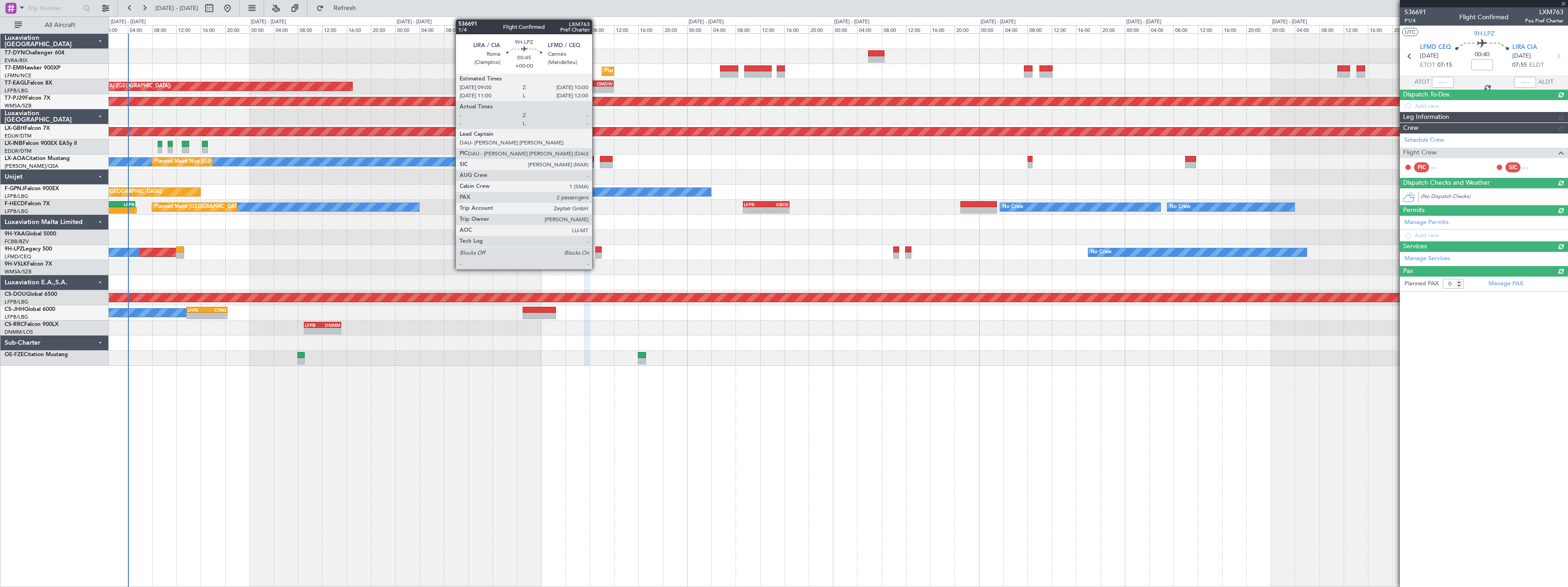
scroll to position [0, 0]
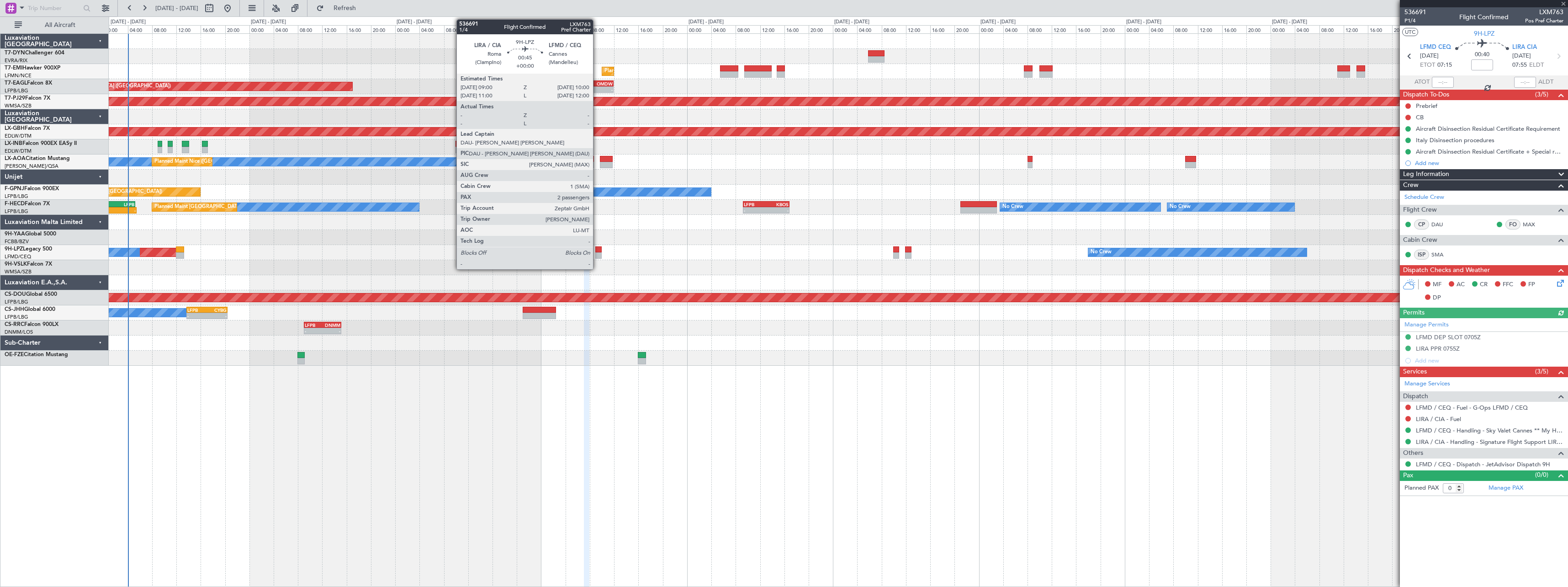
click at [597, 249] on div at bounding box center [598, 250] width 7 height 7
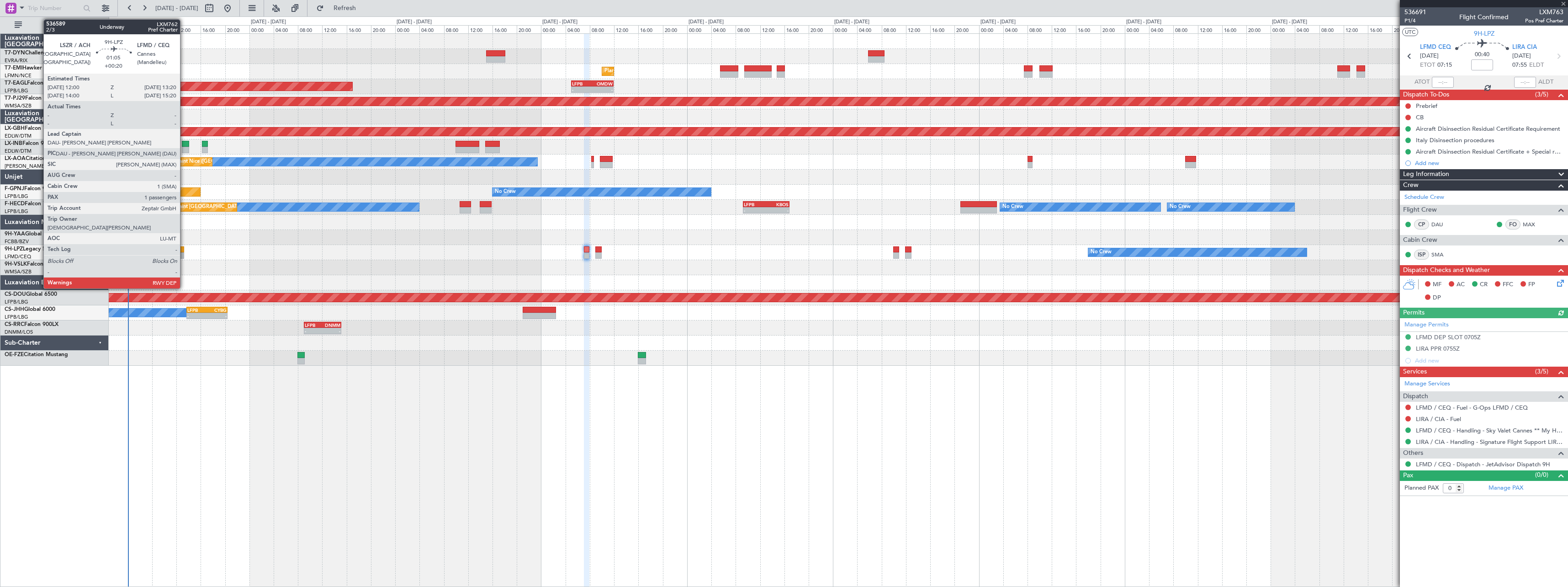
type input "2"
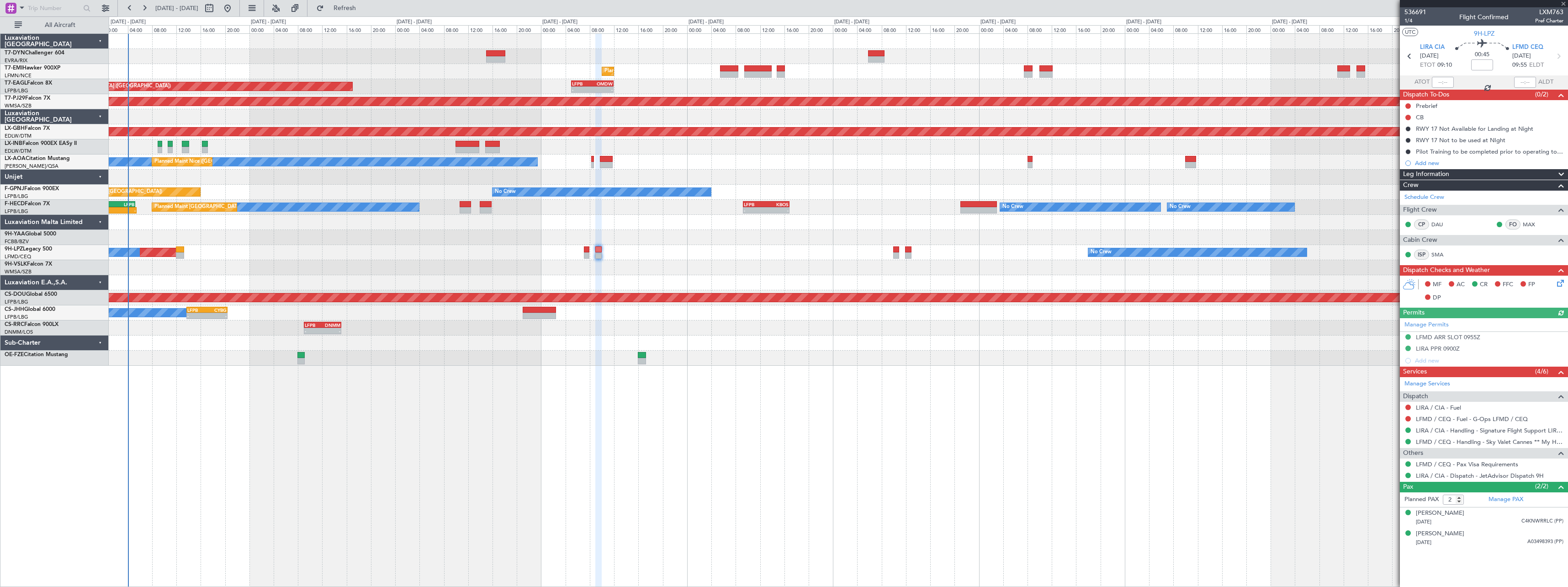
type input "+00:20"
type input "1"
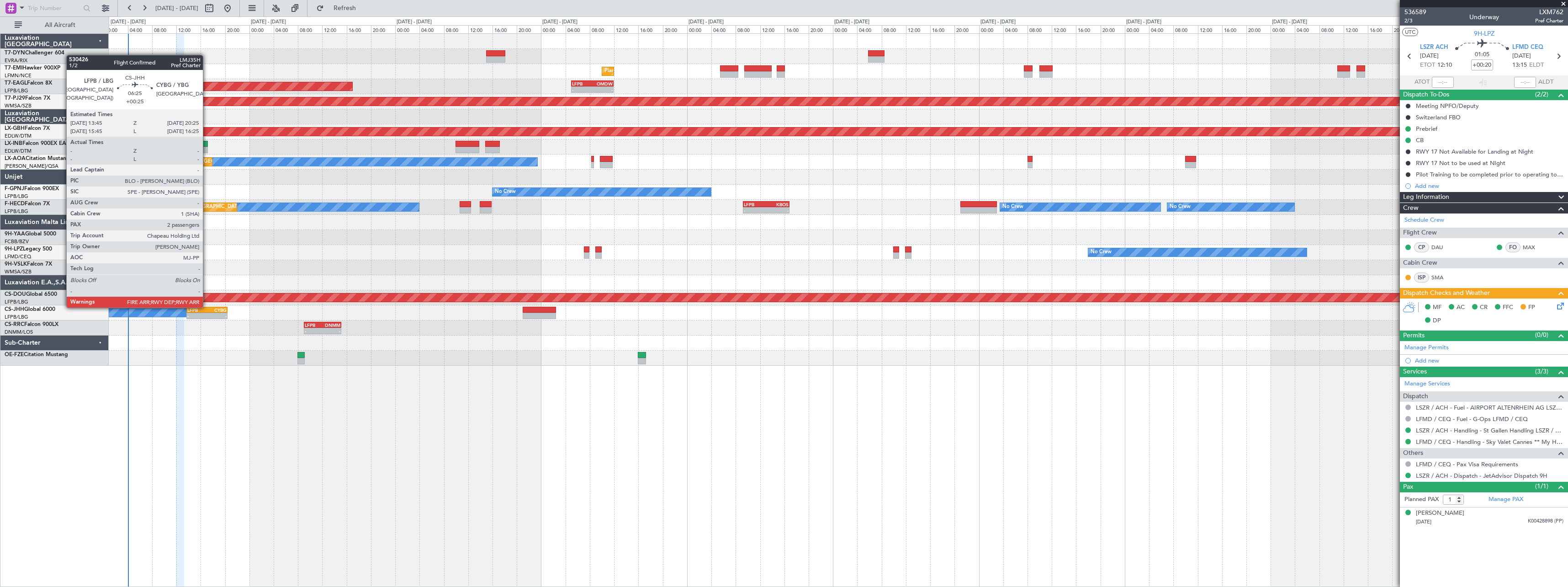
click at [207, 307] on div "CYBG" at bounding box center [217, 309] width 19 height 5
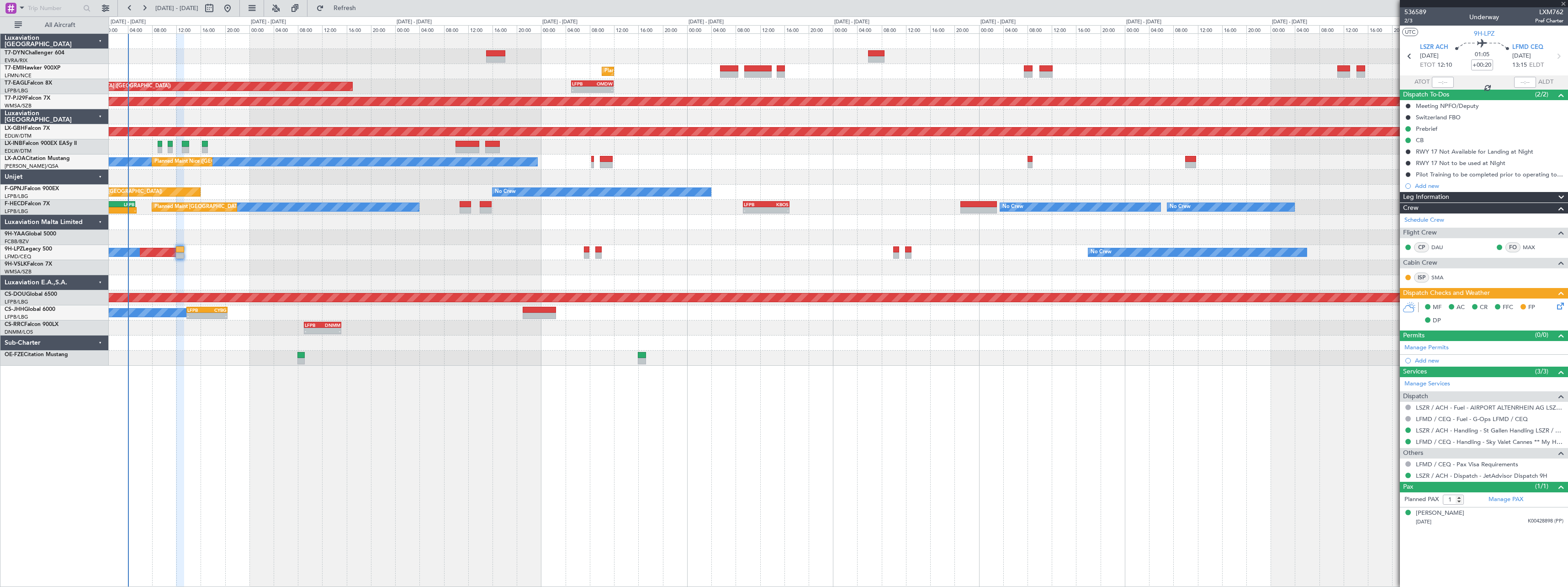
type input "+00:25"
type input "2"
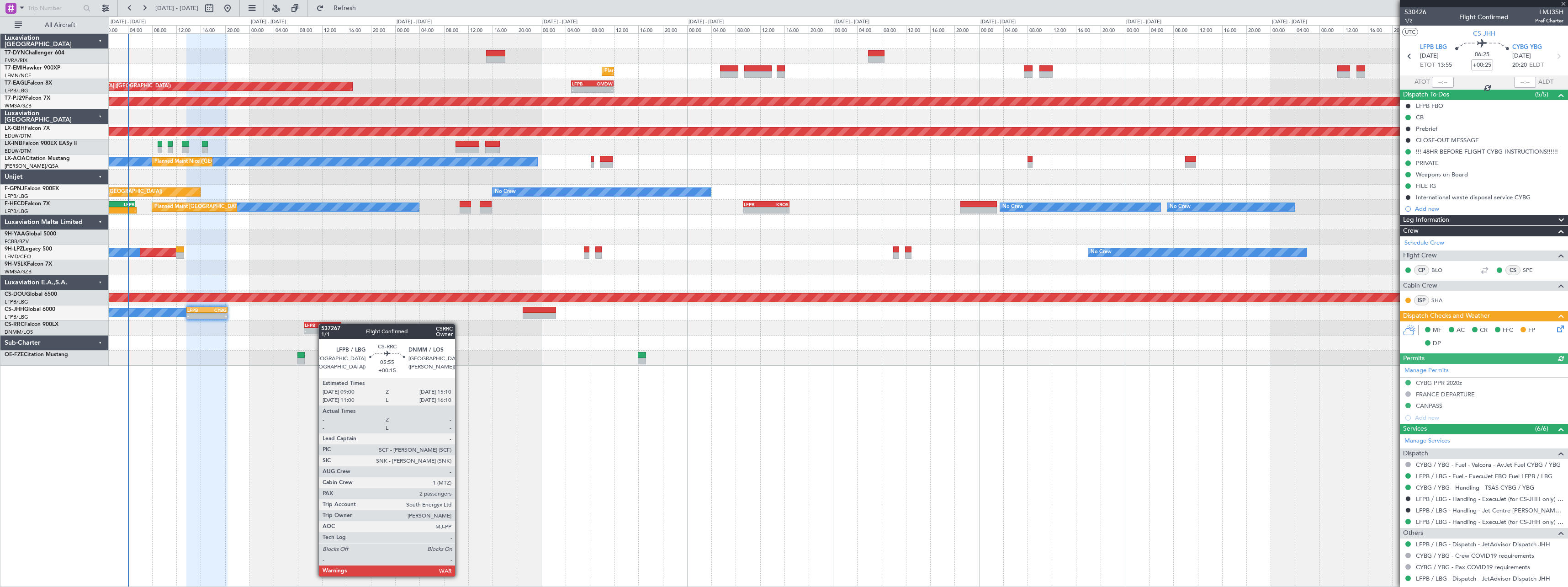
click at [323, 323] on div "DNMM" at bounding box center [331, 325] width 18 height 5
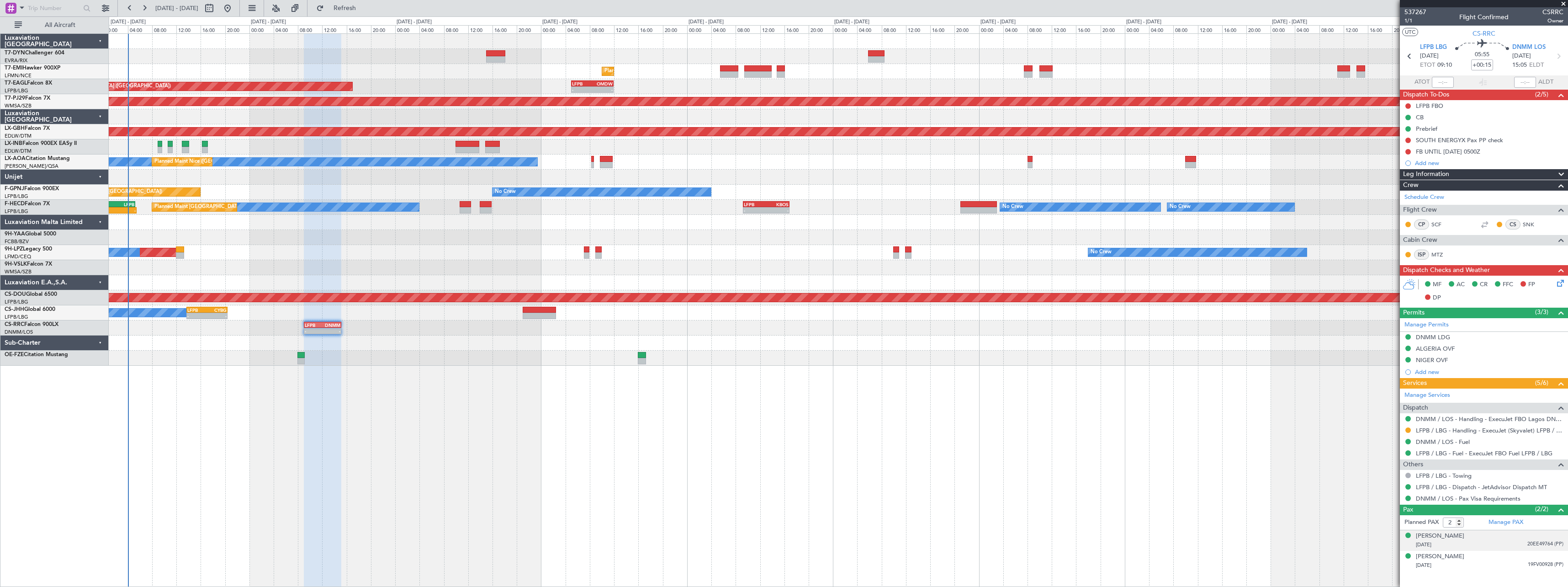
click at [1508, 540] on div "[DATE] 20EE49764 (PP)" at bounding box center [1489, 544] width 147 height 9
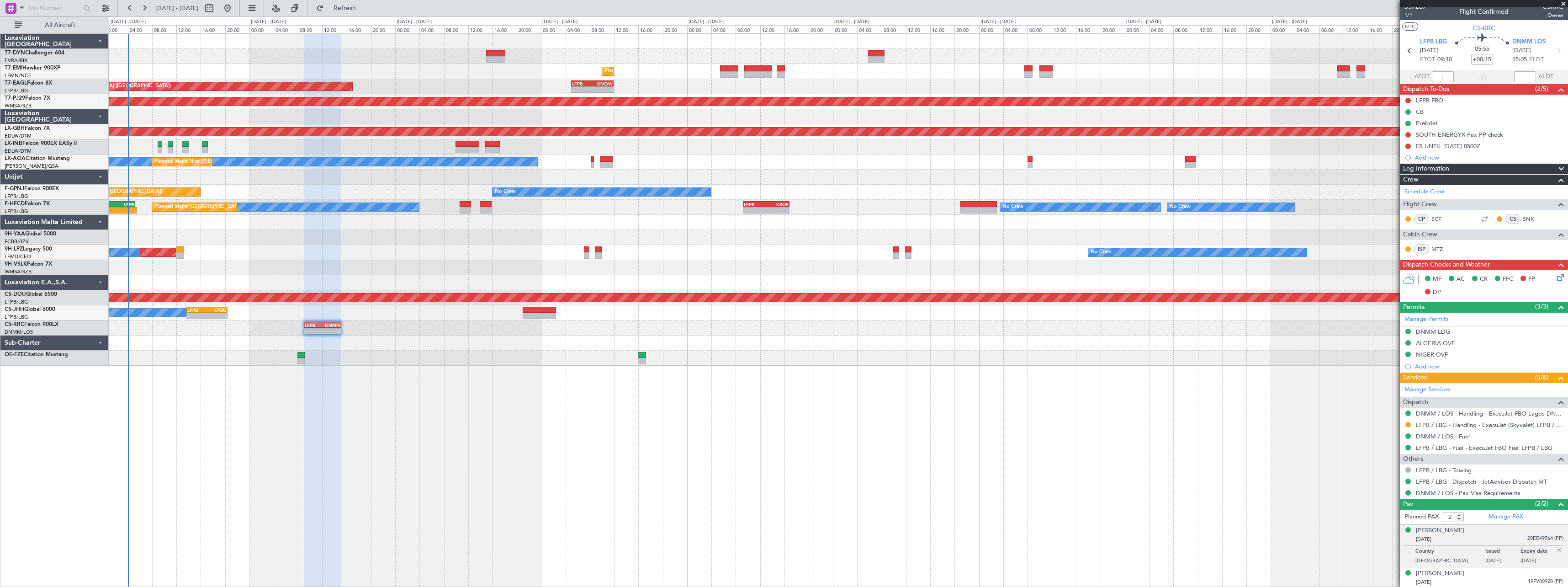
scroll to position [7, 0]
click at [1475, 574] on div "[PERSON_NAME] [DATE] 19FV00928 (PP)" at bounding box center [1489, 577] width 147 height 18
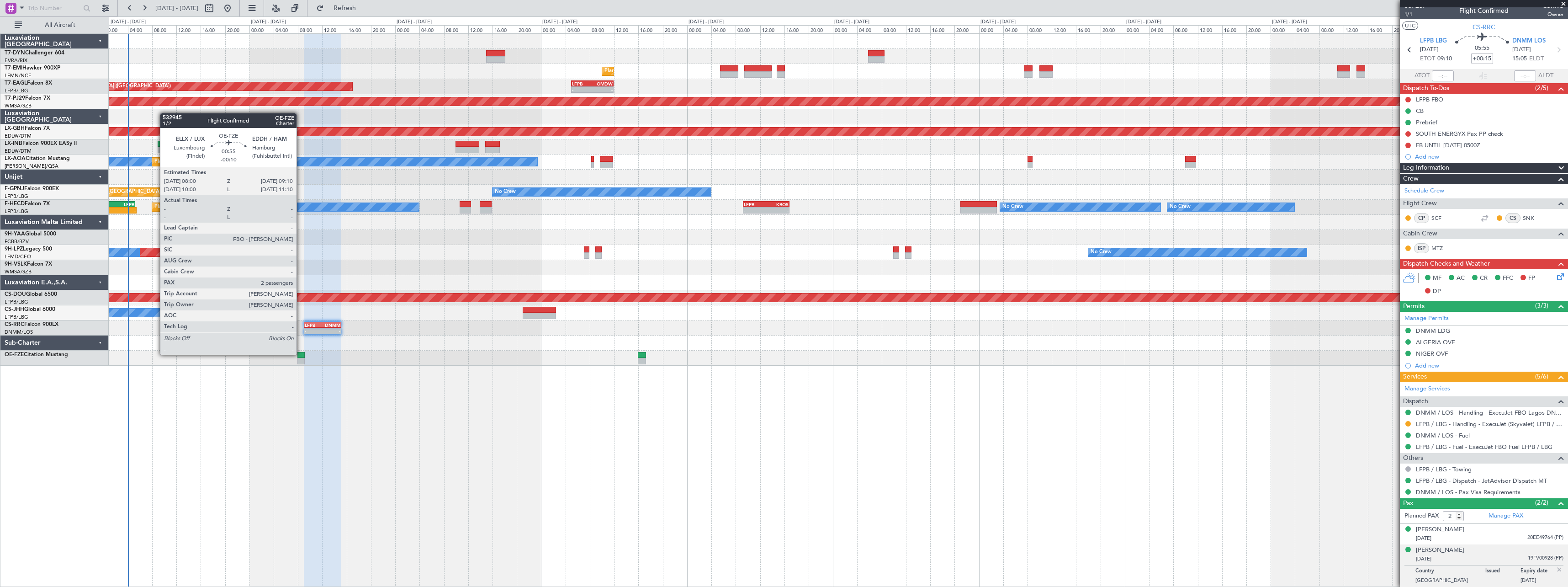
click at [301, 354] on div at bounding box center [301, 355] width 7 height 7
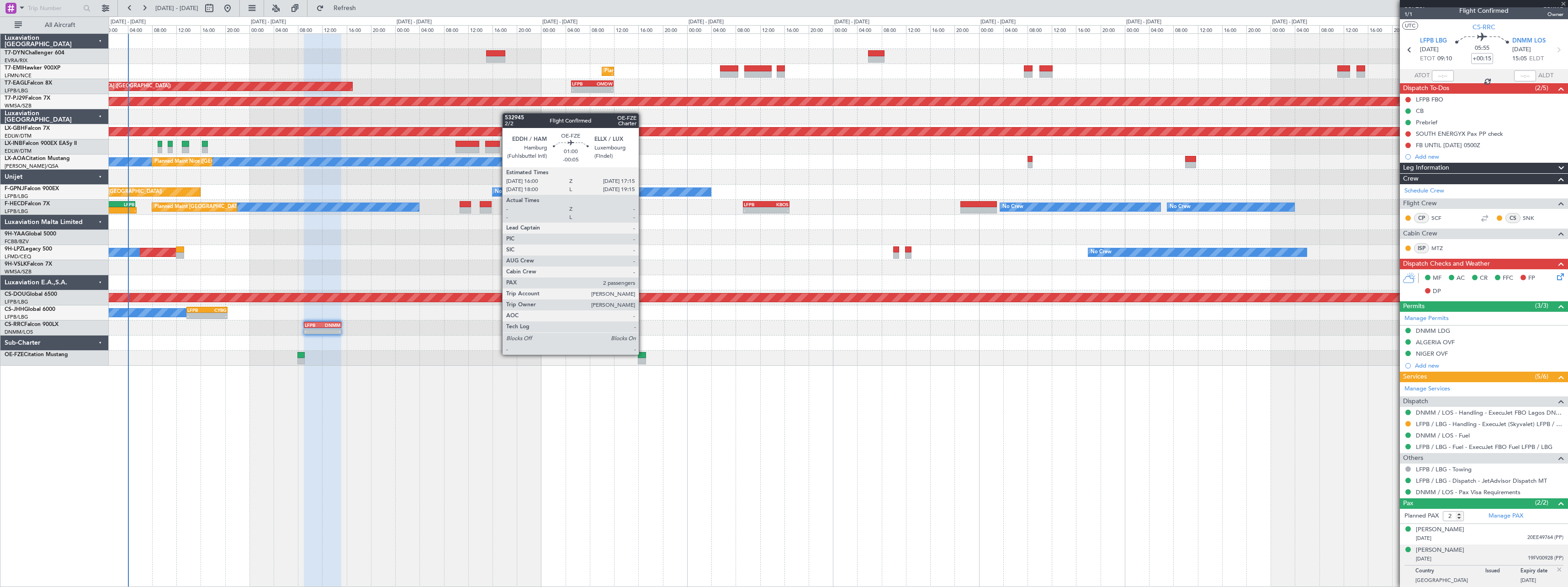
type input "-00:10"
